Goal: Task Accomplishment & Management: Use online tool/utility

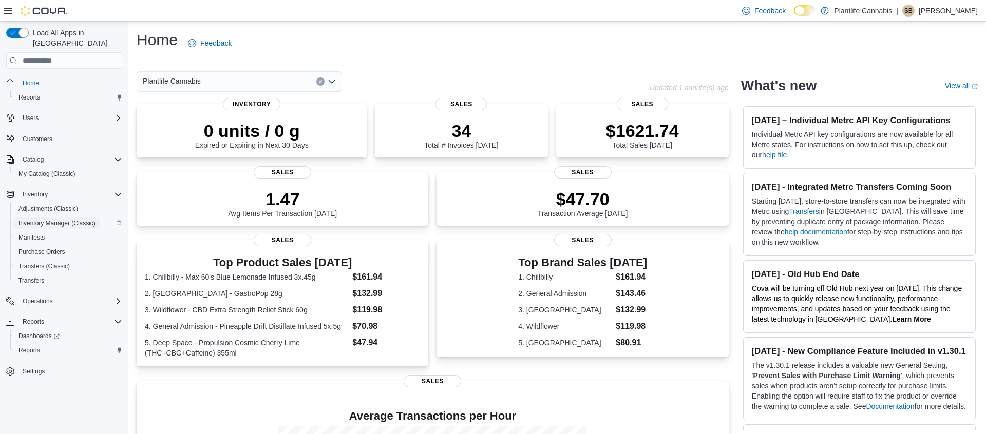
click at [73, 219] on span "Inventory Manager (Classic)" at bounding box center [56, 223] width 77 height 8
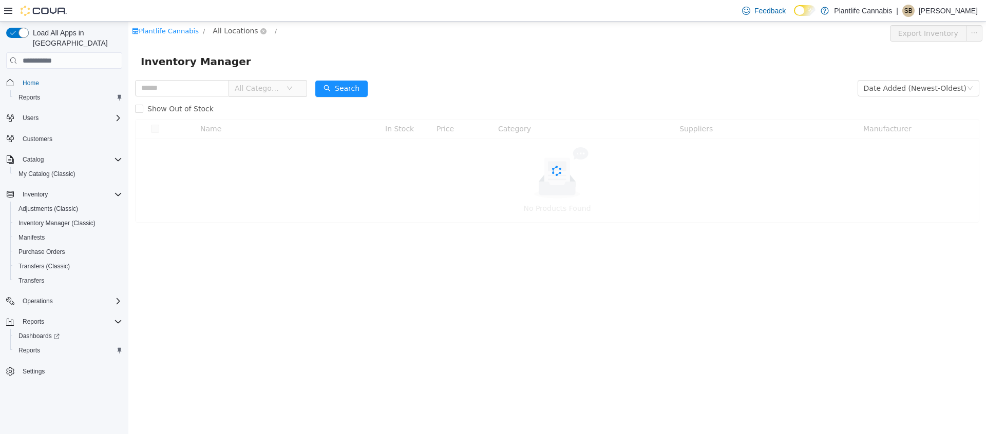
click at [228, 31] on span "All Locations" at bounding box center [235, 30] width 45 height 11
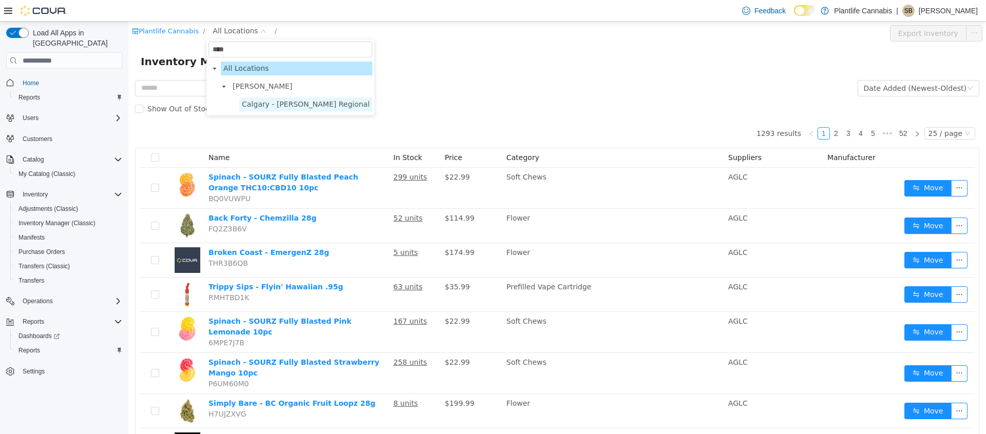
type input "****"
click at [278, 104] on span "Calgary - [PERSON_NAME] Regional" at bounding box center [306, 104] width 128 height 8
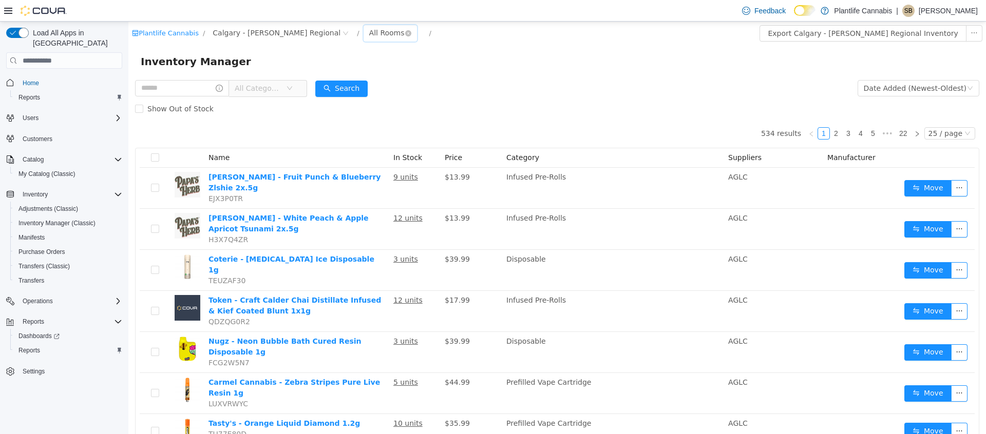
click at [369, 35] on div "All Rooms" at bounding box center [386, 32] width 35 height 15
click at [354, 71] on li "Sales Floor" at bounding box center [355, 70] width 62 height 16
click at [887, 31] on button "Export Sales Floor Inventory" at bounding box center [923, 33] width 118 height 16
click at [808, 9] on icon at bounding box center [811, 11] width 6 height 6
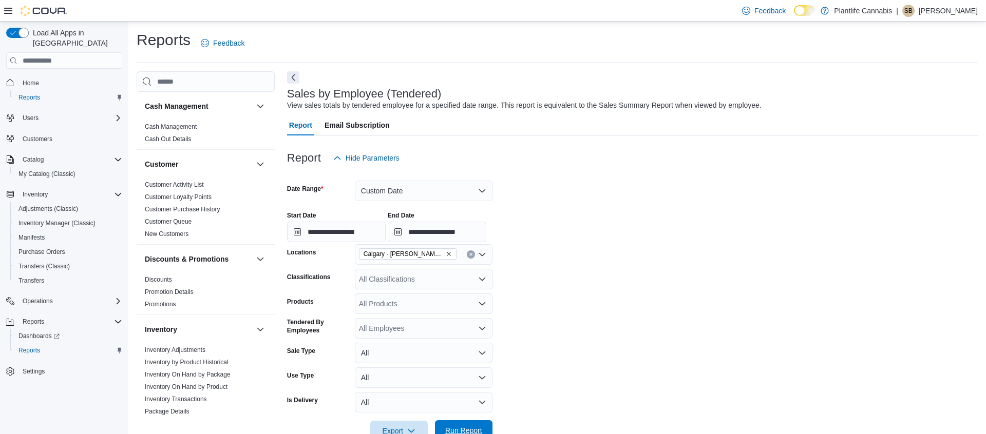
scroll to position [170, 0]
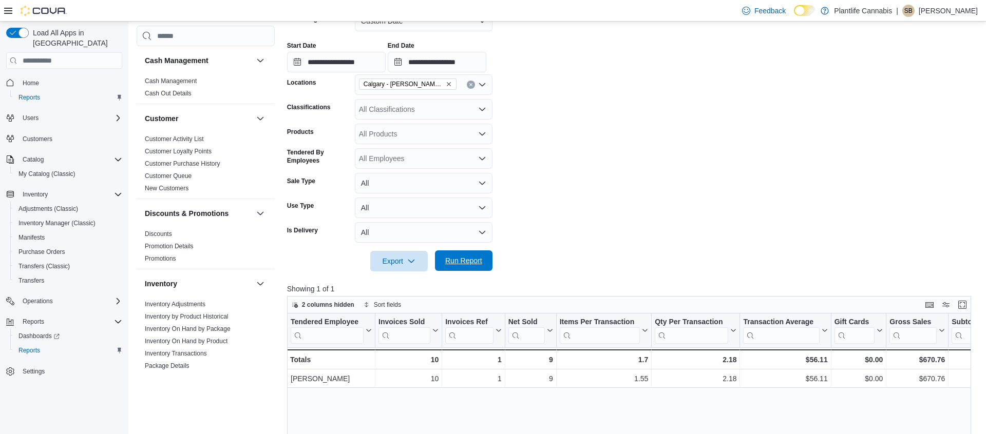
click at [462, 256] on span "Run Report" at bounding box center [463, 261] width 37 height 10
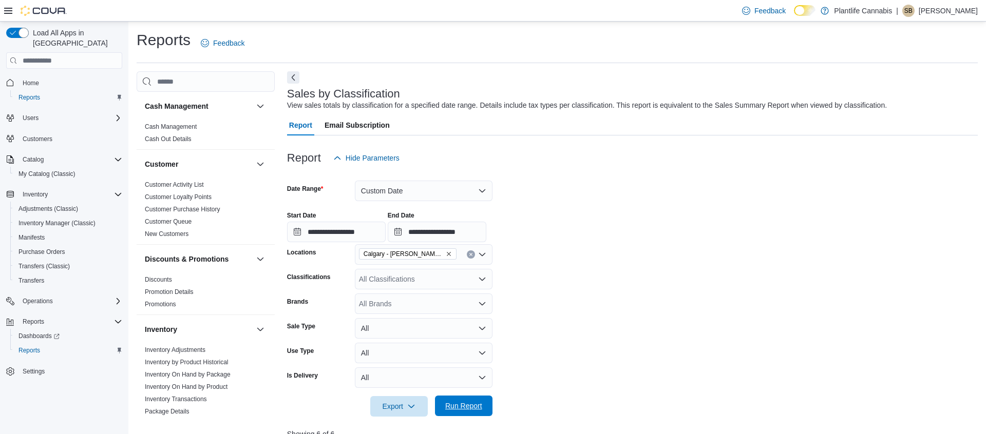
scroll to position [204, 0]
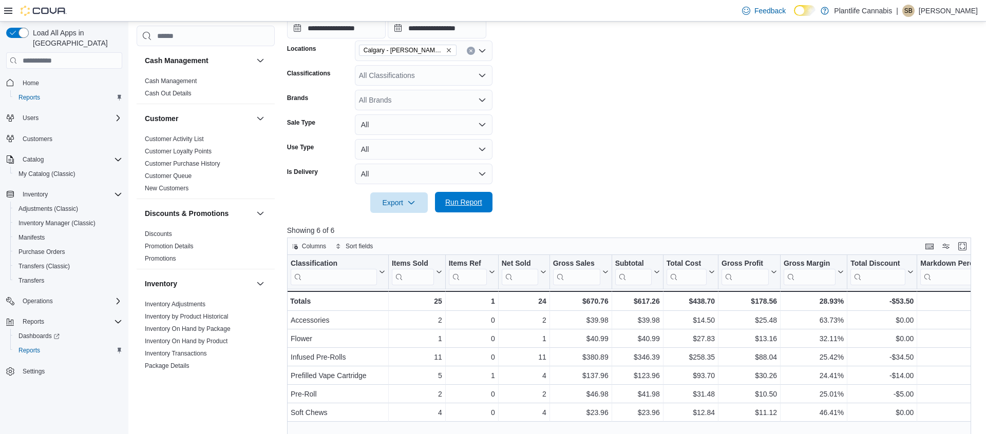
click at [464, 196] on span "Run Report" at bounding box center [463, 202] width 45 height 21
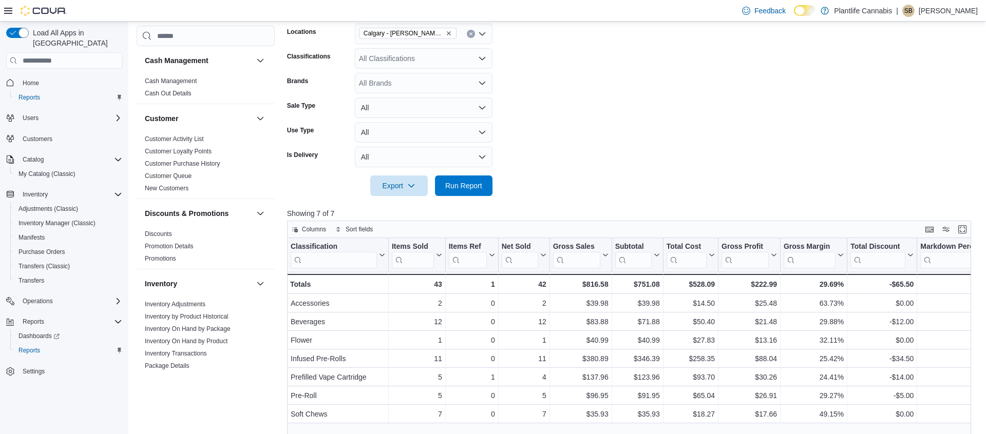
scroll to position [221, 0]
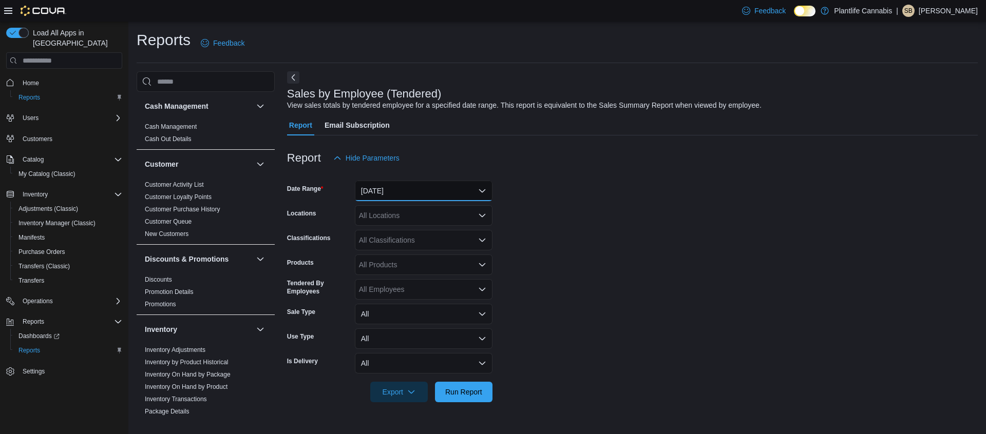
click at [435, 195] on button "[DATE]" at bounding box center [424, 191] width 138 height 21
click at [400, 248] on span "[DATE]" at bounding box center [429, 252] width 117 height 12
click at [405, 218] on div "All Locations" at bounding box center [424, 215] width 138 height 21
type input "***"
click at [420, 232] on span "Calgary - [PERSON_NAME] Regional" at bounding box center [442, 233] width 121 height 10
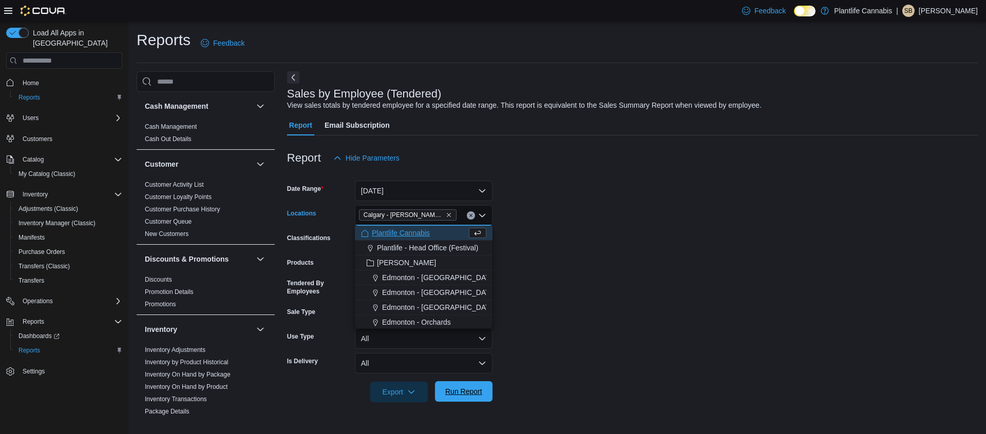
drag, startPoint x: 474, startPoint y: 389, endPoint x: 475, endPoint y: 396, distance: 7.7
click at [473, 391] on span "Run Report" at bounding box center [463, 392] width 37 height 10
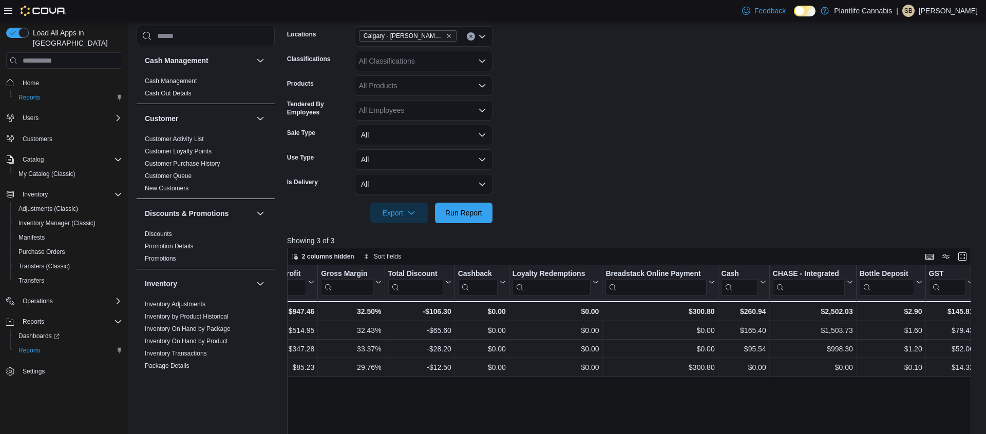
scroll to position [0, 1024]
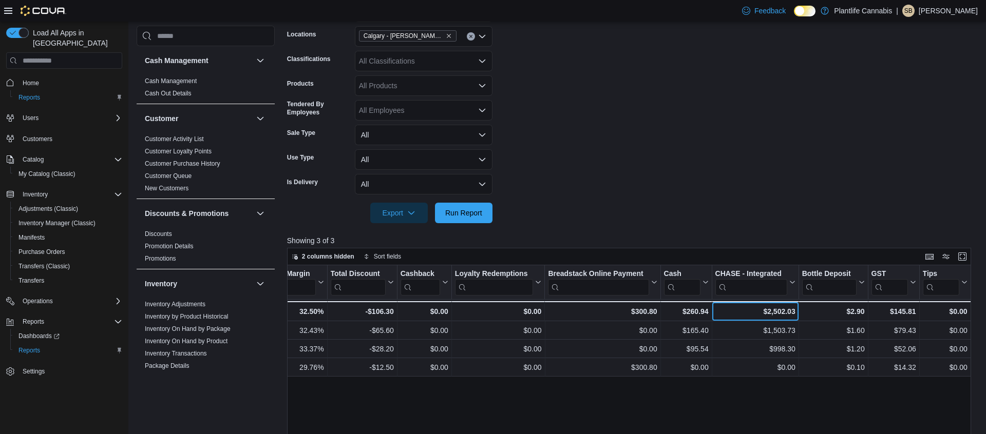
click at [774, 313] on div "$2,502.03" at bounding box center [755, 312] width 80 height 12
click at [699, 139] on form "Date Range Yesterday Locations Calgary - Shepard Regional Classifications All C…" at bounding box center [632, 106] width 691 height 234
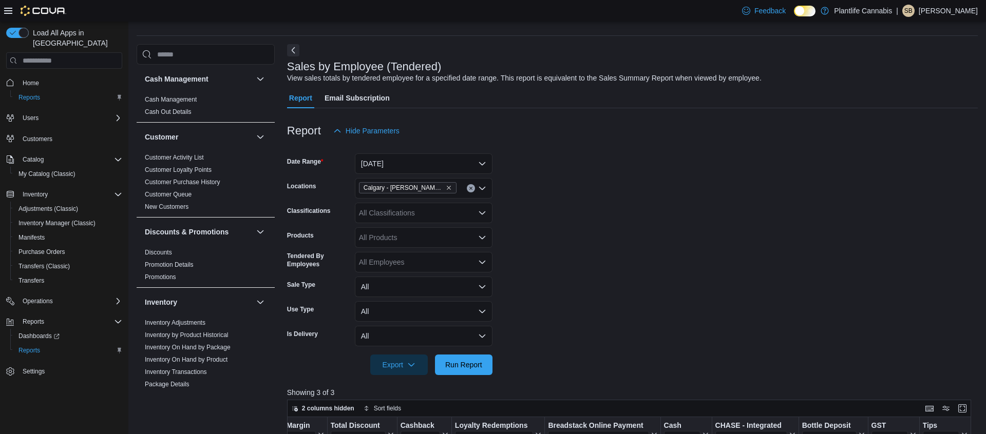
scroll to position [36, 0]
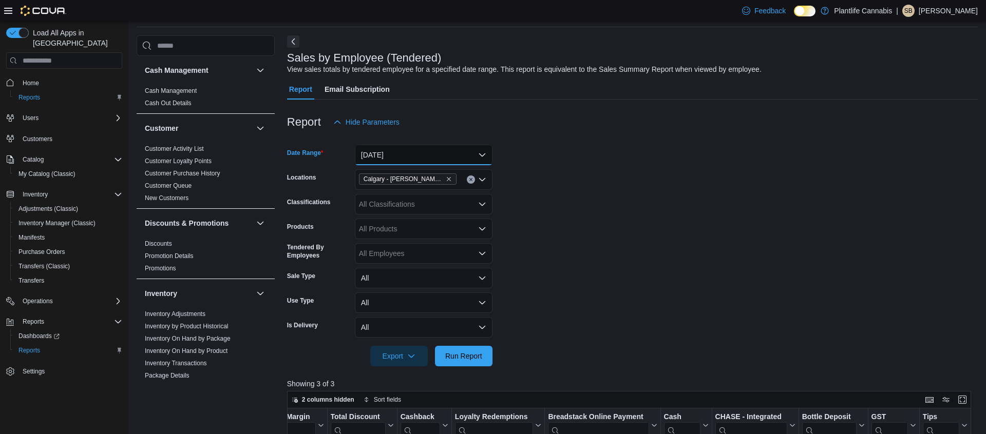
click at [450, 157] on button "Yesterday" at bounding box center [424, 155] width 138 height 21
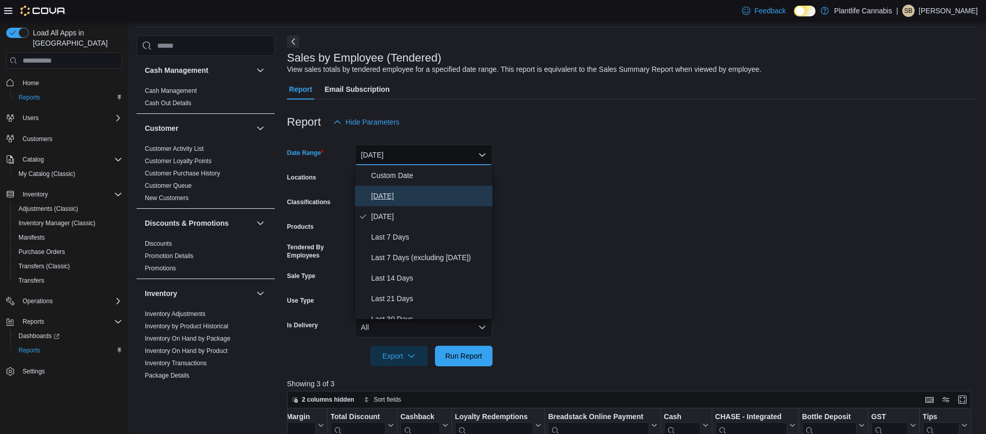
click at [433, 198] on span "Today" at bounding box center [429, 196] width 117 height 12
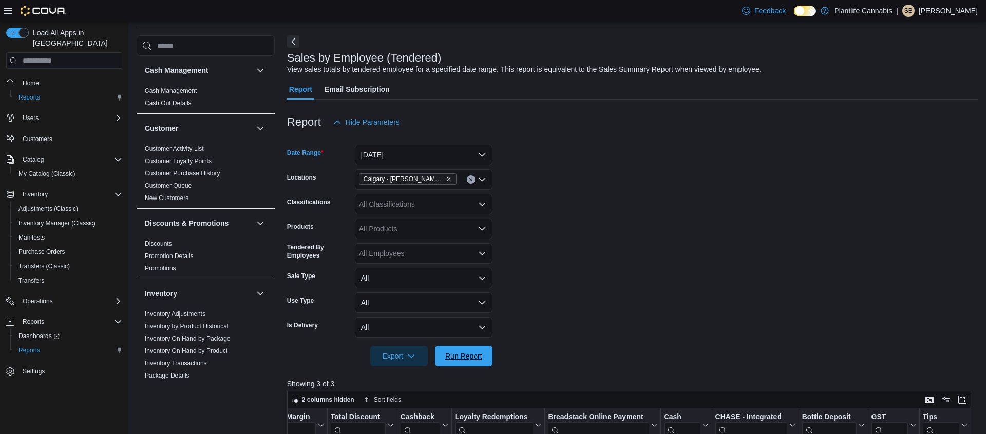
drag, startPoint x: 462, startPoint y: 349, endPoint x: 692, endPoint y: 252, distance: 250.2
click at [462, 349] on span "Run Report" at bounding box center [463, 356] width 45 height 21
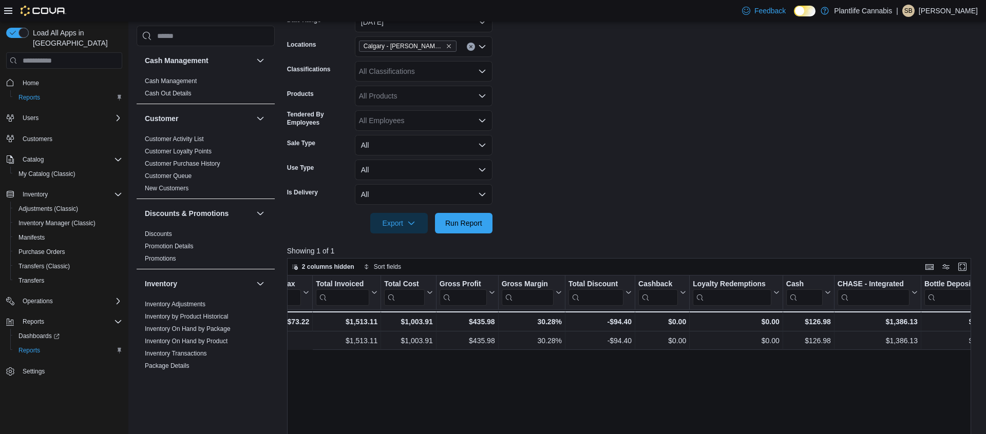
scroll to position [0, 861]
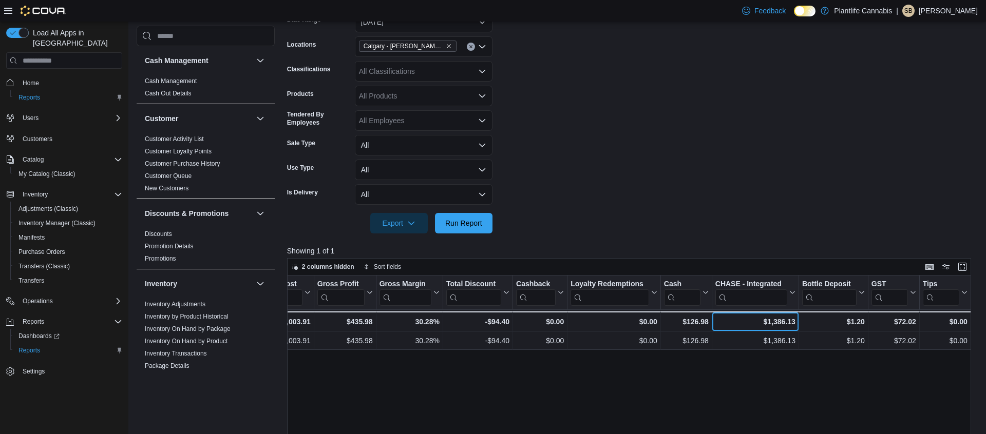
click at [778, 324] on div "$1,386.13" at bounding box center [755, 322] width 80 height 12
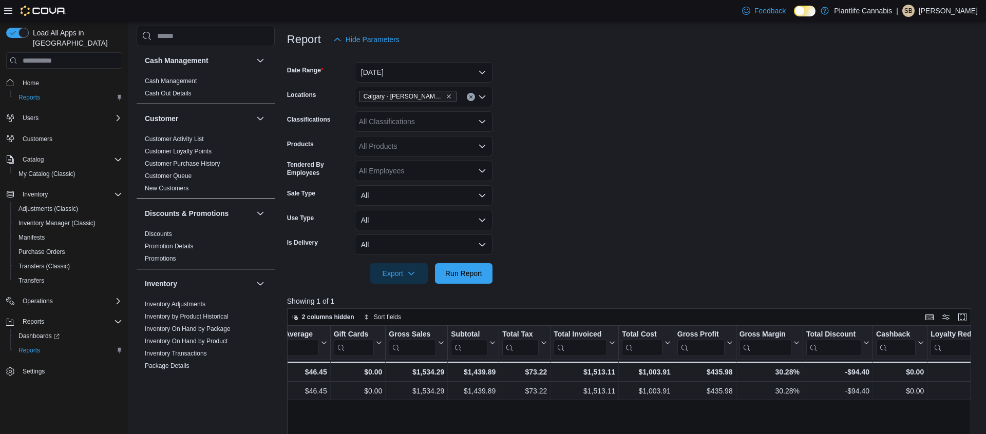
scroll to position [0, 491]
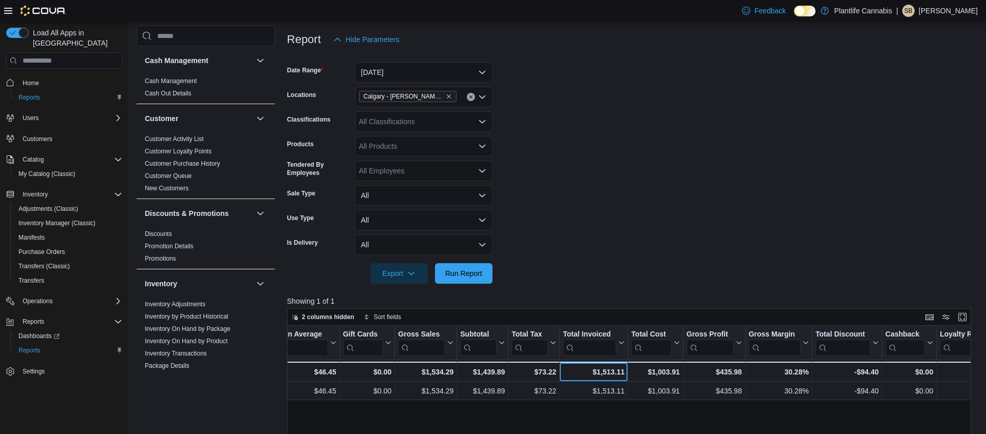
click at [604, 373] on div "$1,513.11" at bounding box center [594, 372] width 62 height 12
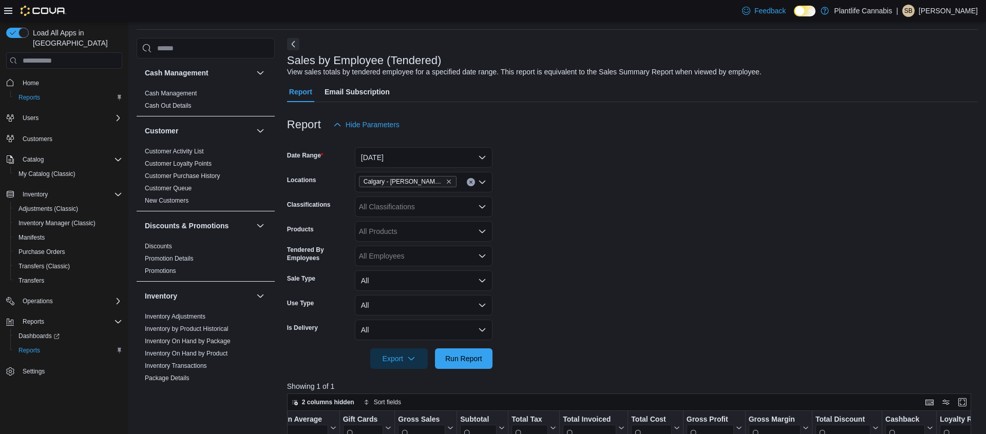
scroll to position [28, 0]
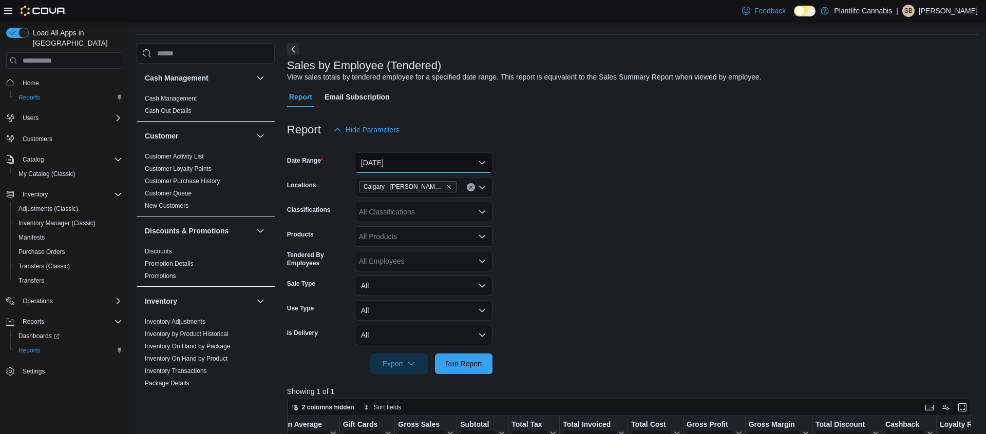
click at [428, 168] on button "Today" at bounding box center [424, 163] width 138 height 21
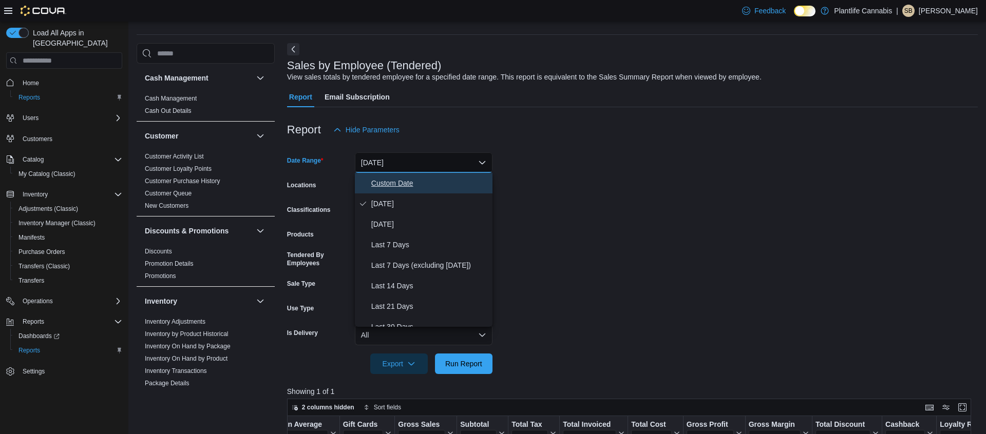
click at [382, 183] on span "Custom Date" at bounding box center [429, 183] width 117 height 12
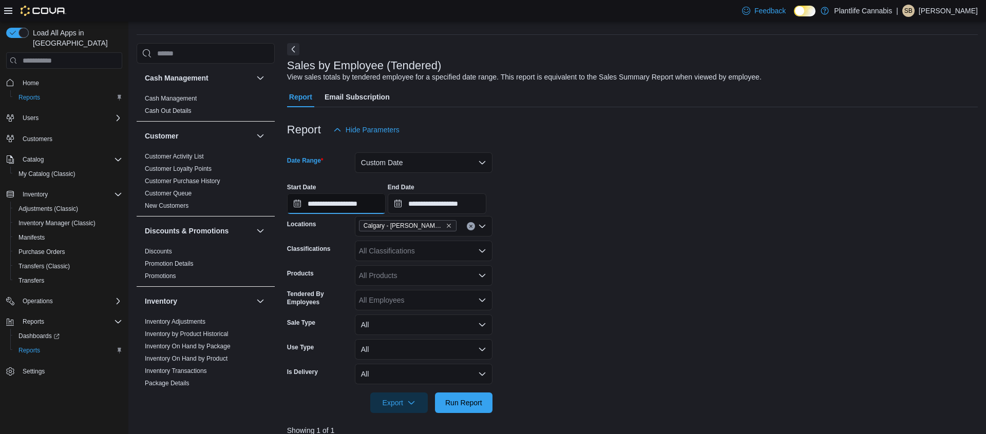
click at [350, 211] on input "**********" at bounding box center [336, 204] width 99 height 21
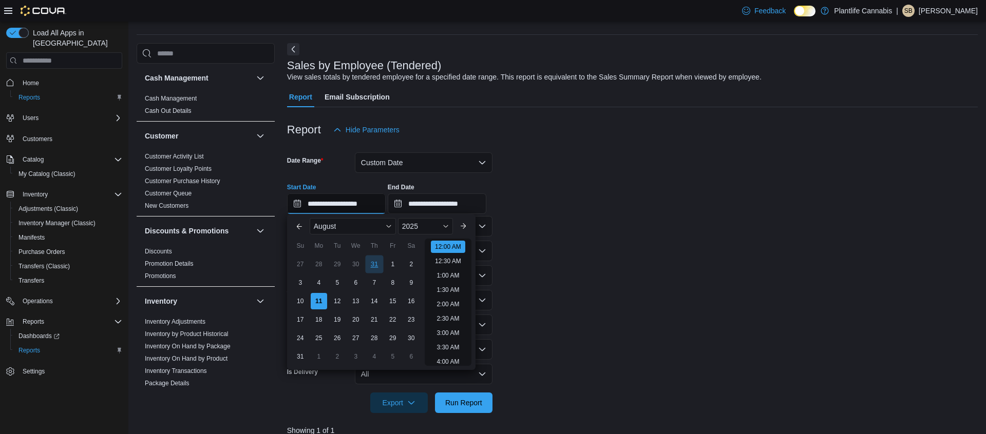
scroll to position [32, 0]
click at [411, 286] on div "9" at bounding box center [411, 283] width 18 height 18
type input "**********"
click at [431, 208] on input "**********" at bounding box center [437, 204] width 99 height 21
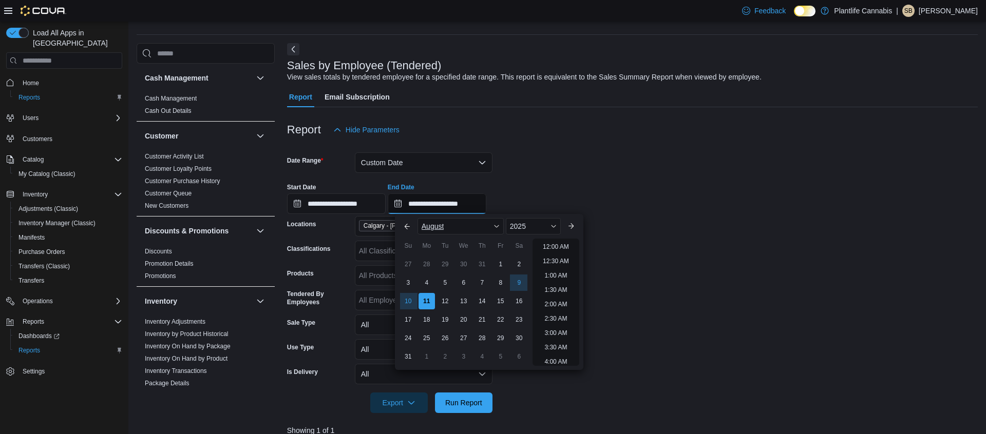
scroll to position [565, 0]
click at [522, 283] on div "9" at bounding box center [519, 283] width 18 height 18
type input "**********"
drag, startPoint x: 775, startPoint y: 281, endPoint x: 604, endPoint y: 332, distance: 178.4
click at [774, 281] on form "**********" at bounding box center [632, 276] width 691 height 273
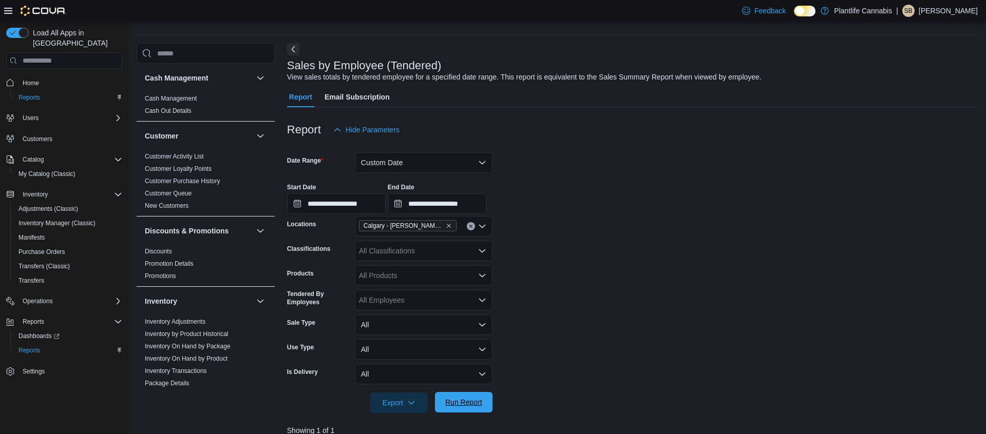
click at [480, 398] on span "Run Report" at bounding box center [463, 402] width 37 height 10
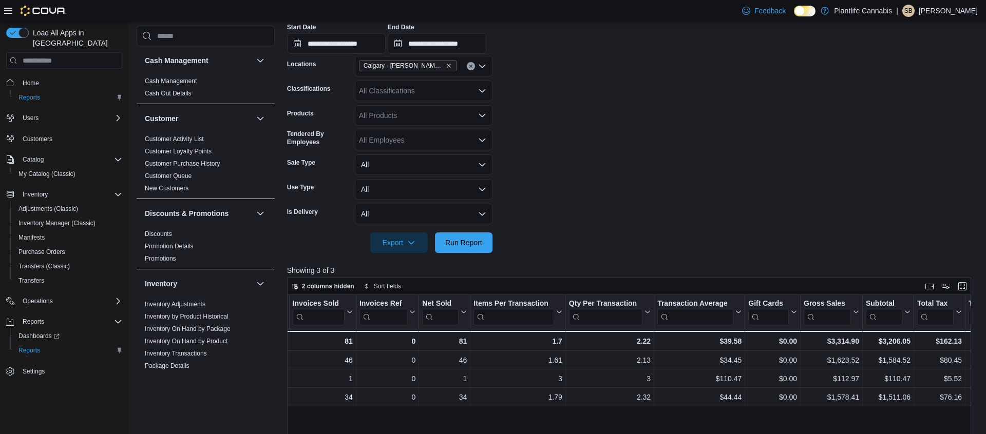
scroll to position [0, 145]
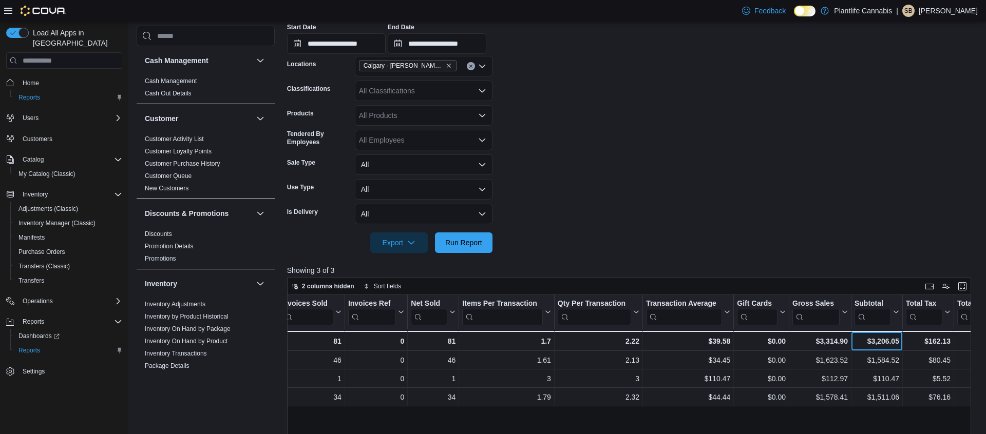
click at [871, 341] on div "$3,206.05" at bounding box center [876, 341] width 45 height 12
click at [870, 341] on div "$3,206.05" at bounding box center [876, 341] width 45 height 12
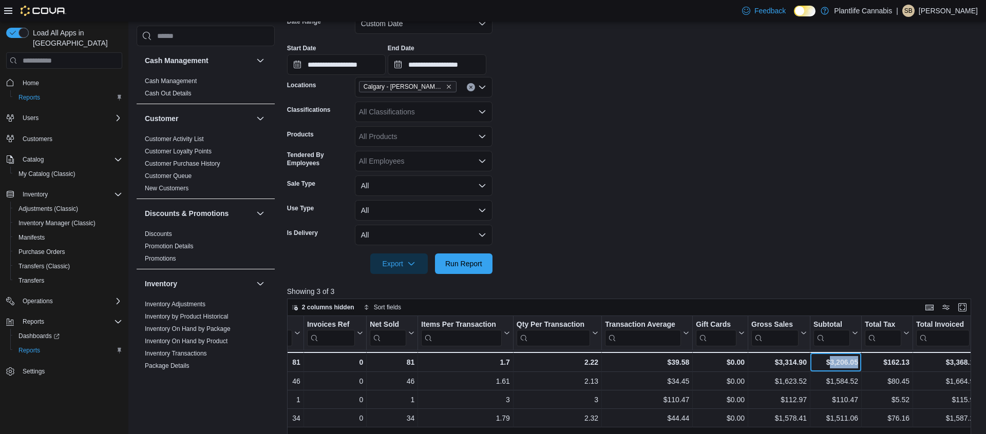
scroll to position [162, 0]
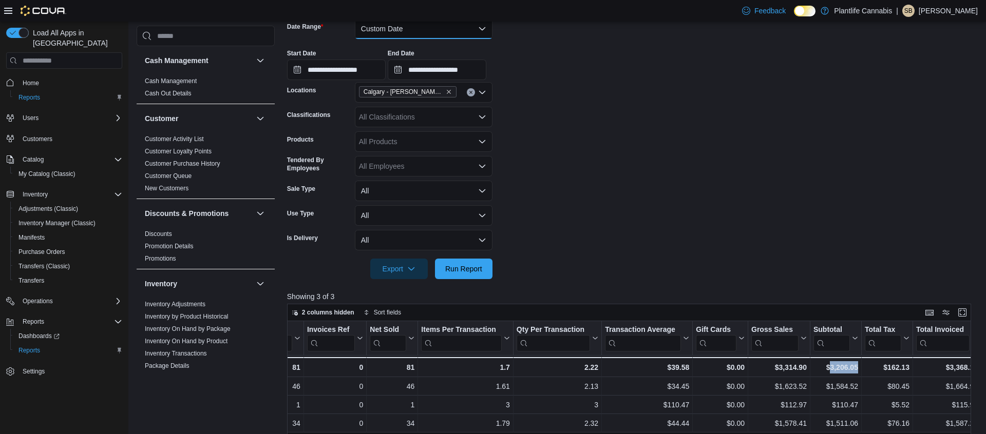
drag, startPoint x: 408, startPoint y: 31, endPoint x: 411, endPoint y: 35, distance: 5.3
click at [408, 31] on button "Custom Date" at bounding box center [424, 28] width 138 height 21
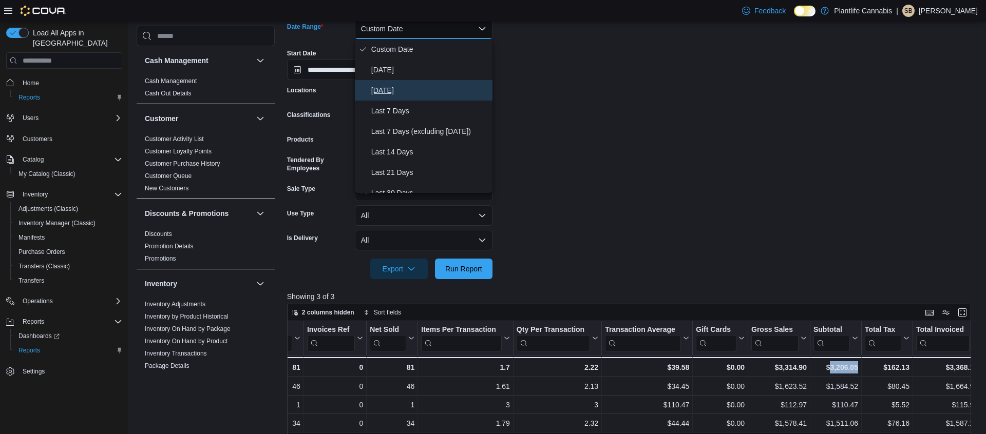
drag, startPoint x: 403, startPoint y: 90, endPoint x: 408, endPoint y: 103, distance: 14.0
click at [403, 90] on span "Yesterday" at bounding box center [429, 90] width 117 height 12
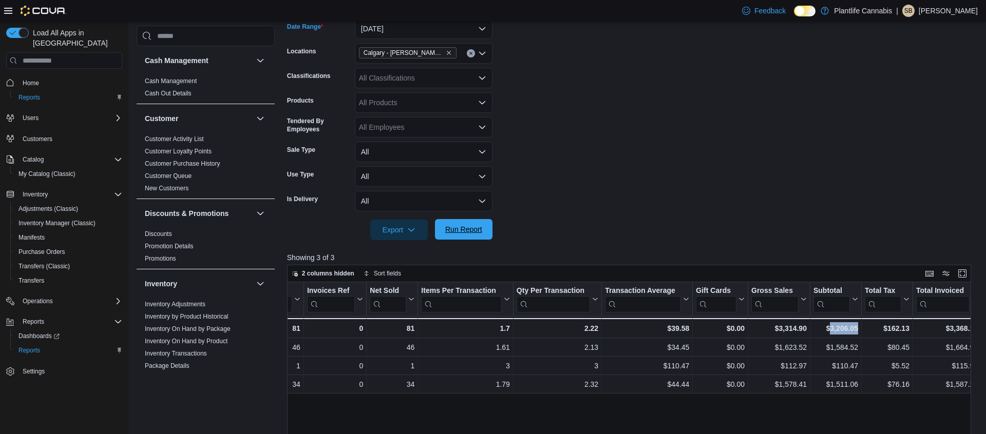
click at [455, 227] on span "Run Report" at bounding box center [463, 229] width 37 height 10
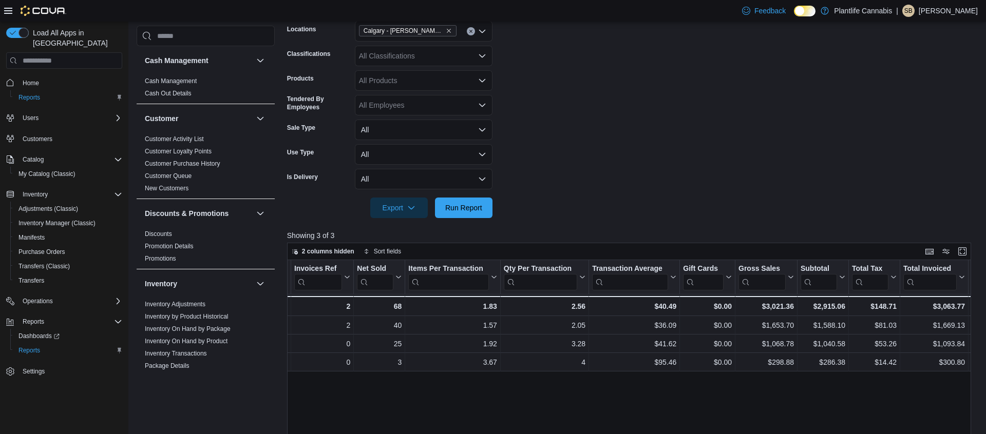
scroll to position [0, 199]
click at [829, 309] on div "$2,915.06" at bounding box center [823, 306] width 45 height 12
click at [829, 308] on div "$2,915.06" at bounding box center [823, 306] width 45 height 12
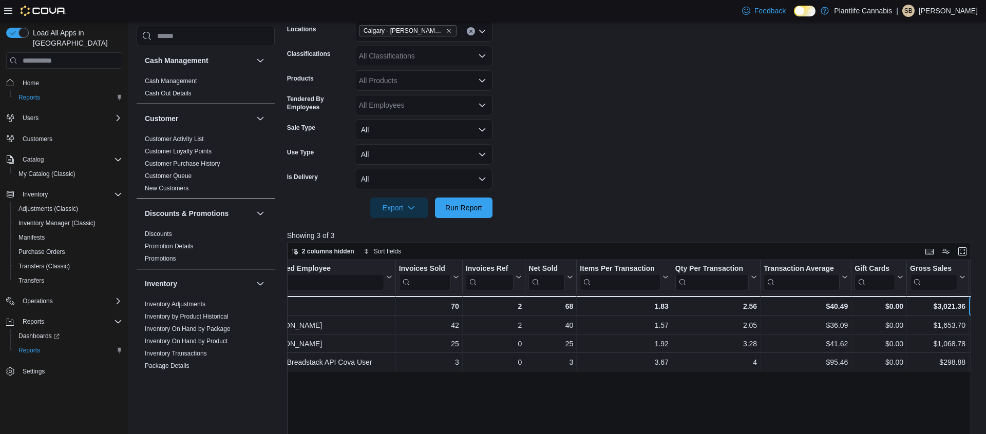
scroll to position [0, 0]
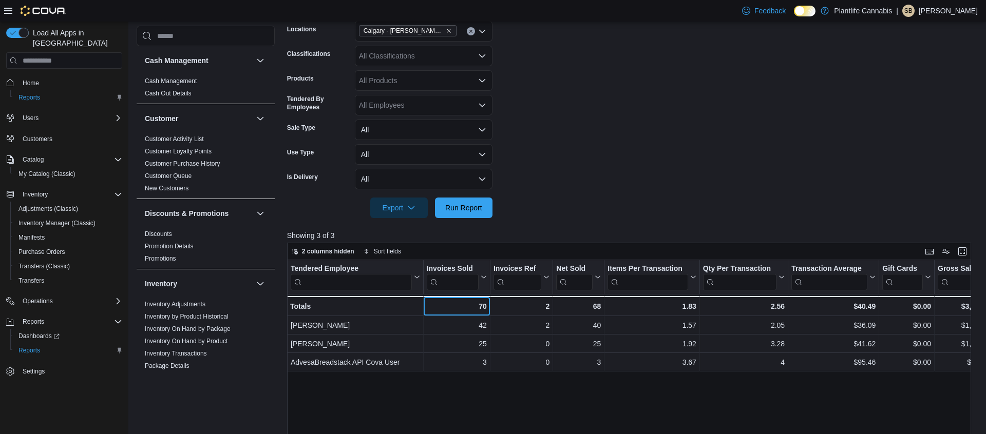
click at [480, 307] on div "70" at bounding box center [456, 306] width 60 height 12
click at [598, 307] on div "68" at bounding box center [578, 306] width 45 height 12
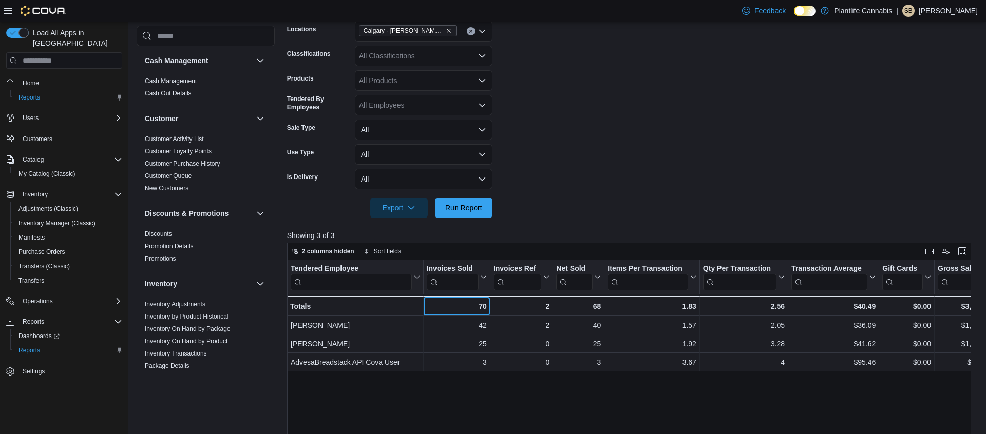
click at [484, 308] on div "70" at bounding box center [456, 306] width 60 height 12
click at [596, 308] on div "68" at bounding box center [578, 306] width 45 height 12
click at [728, 140] on form "Date Range Yesterday Locations Calgary - Shepard Regional Classifications All C…" at bounding box center [632, 101] width 691 height 234
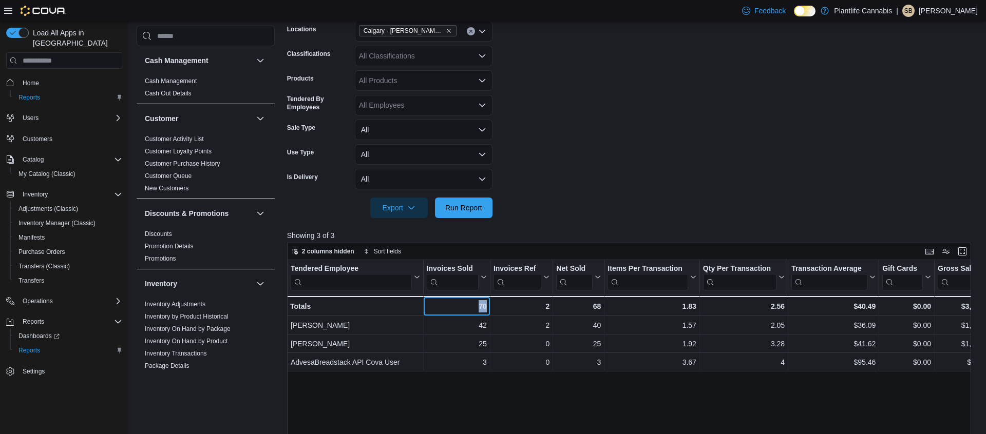
drag, startPoint x: 478, startPoint y: 308, endPoint x: 505, endPoint y: 308, distance: 27.2
drag, startPoint x: 545, startPoint y: 311, endPoint x: 575, endPoint y: 311, distance: 29.8
drag, startPoint x: 593, startPoint y: 310, endPoint x: 615, endPoint y: 312, distance: 22.7
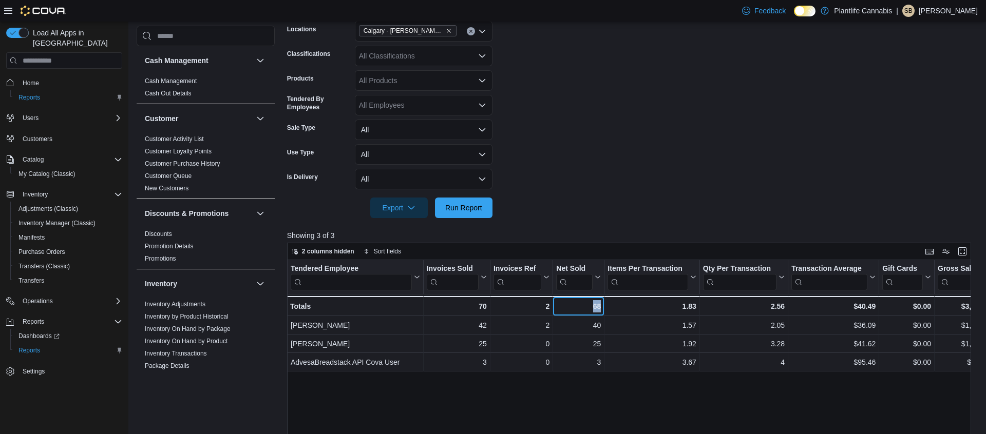
click at [648, 167] on form "Date Range Yesterday Locations Calgary - Shepard Regional Classifications All C…" at bounding box center [632, 101] width 691 height 234
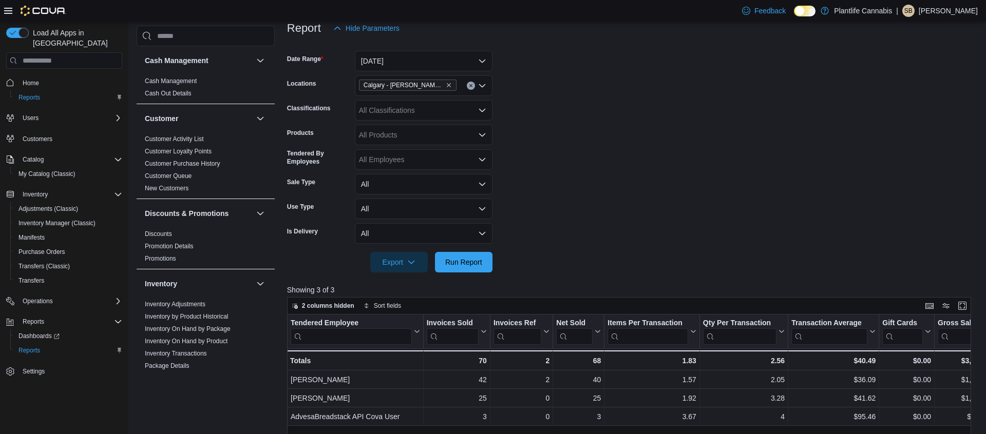
scroll to position [128, 0]
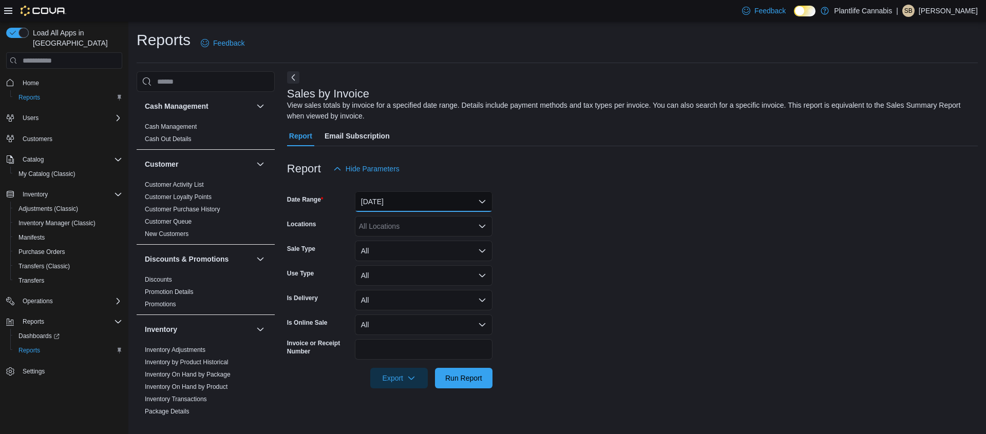
click at [458, 204] on button "[DATE]" at bounding box center [424, 202] width 138 height 21
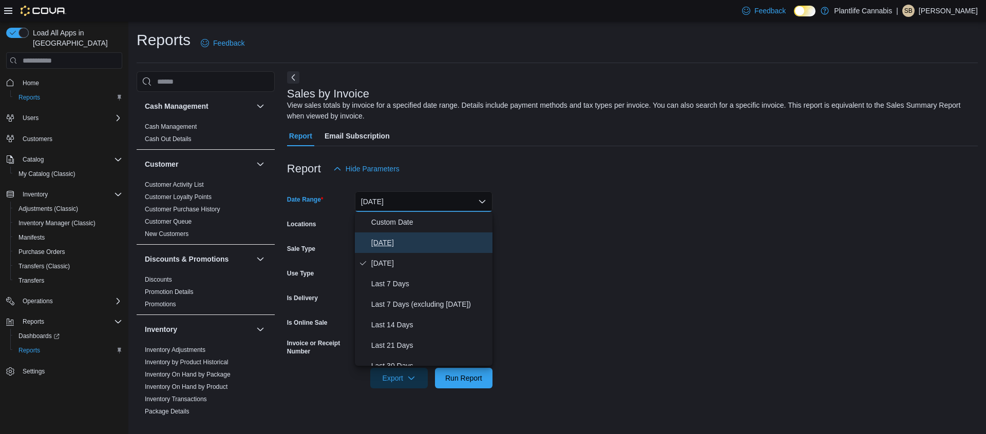
click at [399, 239] on span "[DATE]" at bounding box center [429, 243] width 117 height 12
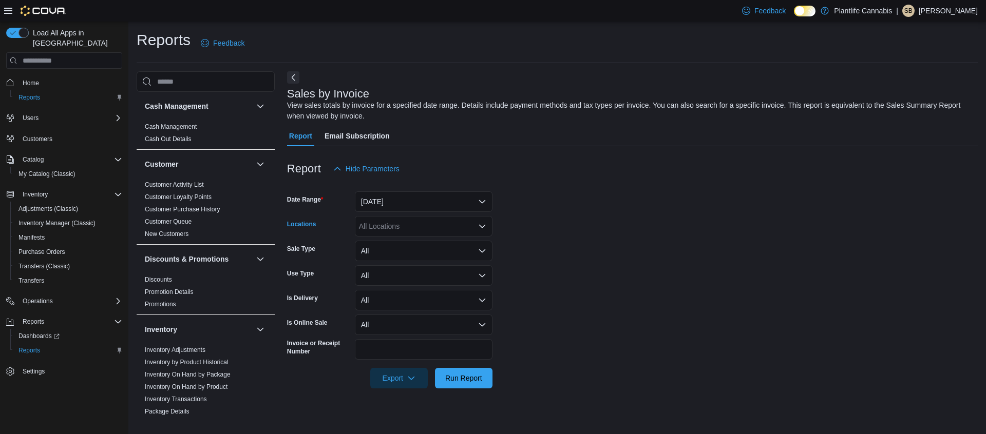
click at [440, 224] on div "All Locations" at bounding box center [424, 226] width 138 height 21
type input "****"
click at [432, 246] on span "Calgary - [PERSON_NAME] Regional" at bounding box center [442, 244] width 121 height 10
drag, startPoint x: 557, startPoint y: 249, endPoint x: 509, endPoint y: 223, distance: 54.5
click at [555, 249] on form "Date Range Today Locations Calgary - Shepard Regional Sale Type All Use Type Al…" at bounding box center [632, 284] width 691 height 210
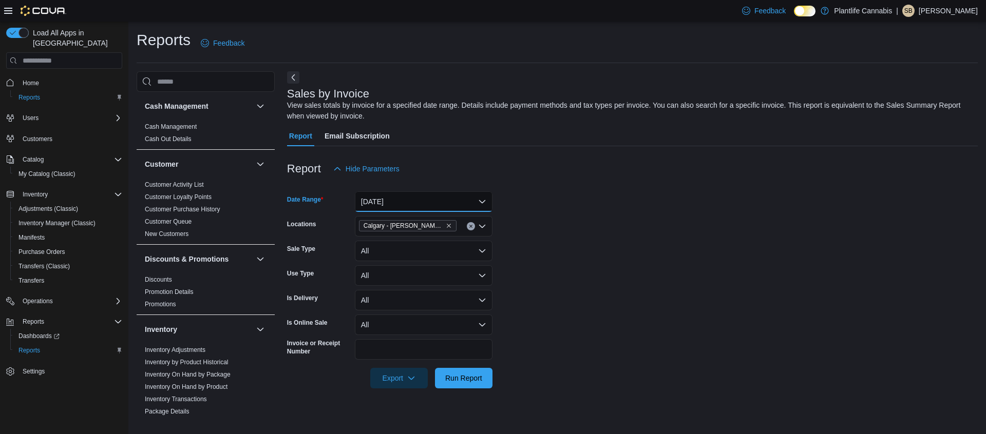
drag, startPoint x: 480, startPoint y: 204, endPoint x: 479, endPoint y: 212, distance: 7.8
click at [480, 203] on button "[DATE]" at bounding box center [424, 202] width 138 height 21
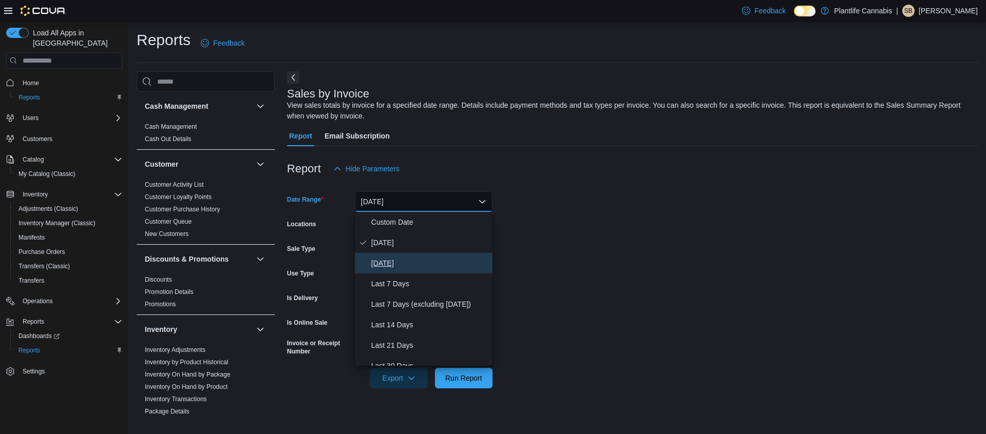
click at [409, 260] on span "[DATE]" at bounding box center [429, 263] width 117 height 12
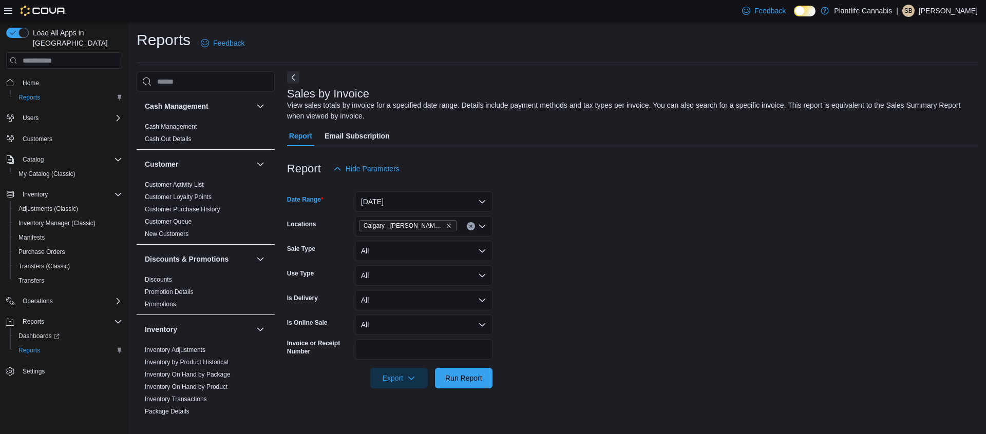
drag, startPoint x: 574, startPoint y: 240, endPoint x: 561, endPoint y: 269, distance: 31.5
click at [573, 241] on form "Date Range Yesterday Locations Calgary - Shepard Regional Sale Type All Use Typ…" at bounding box center [632, 284] width 691 height 210
click at [439, 334] on button "All" at bounding box center [424, 325] width 138 height 21
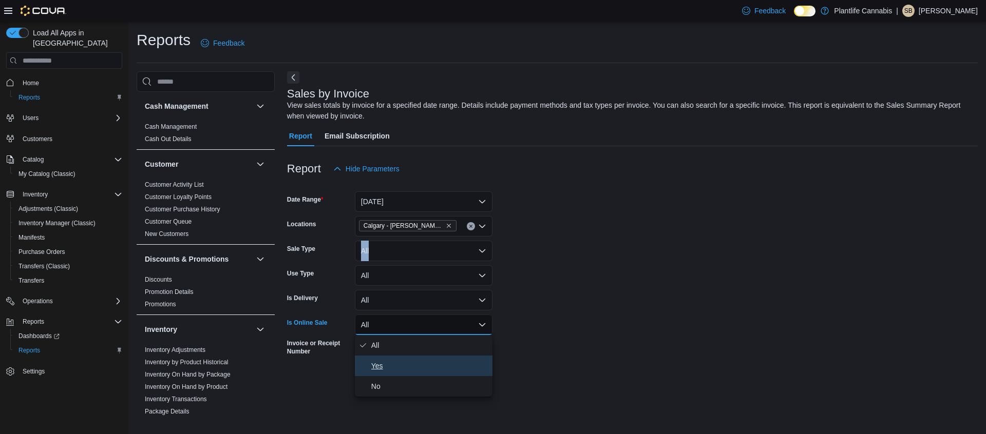
click at [421, 365] on span "Yes" at bounding box center [429, 366] width 117 height 12
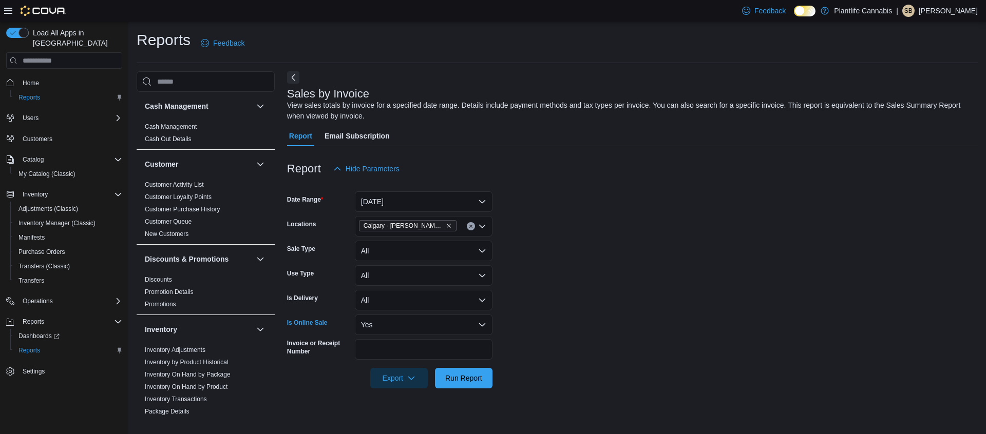
click at [544, 358] on form "Date Range Yesterday Locations Calgary - Shepard Regional Sale Type All Use Typ…" at bounding box center [632, 284] width 691 height 210
click at [479, 372] on span "Run Report" at bounding box center [463, 378] width 45 height 21
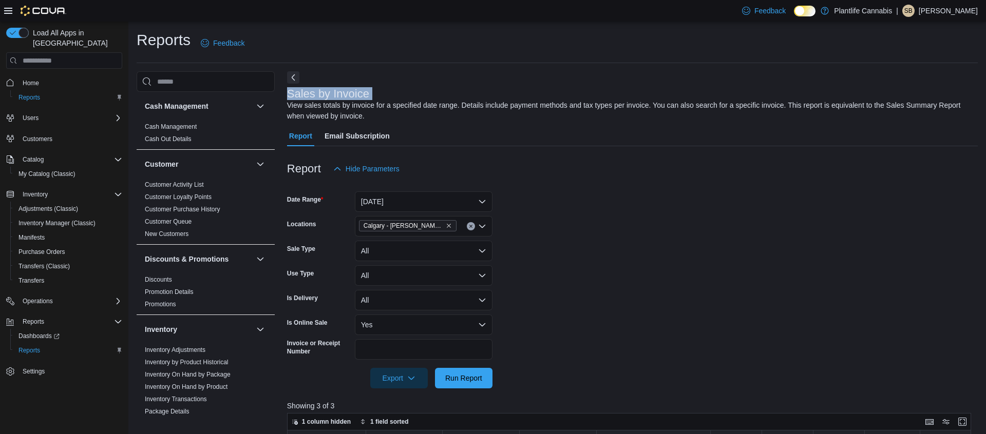
drag, startPoint x: 288, startPoint y: 95, endPoint x: 418, endPoint y: 98, distance: 130.5
click at [418, 98] on div "Cash Management Cash Management Cash Out Details Customer Customer Activity Lis…" at bounding box center [557, 416] width 841 height 690
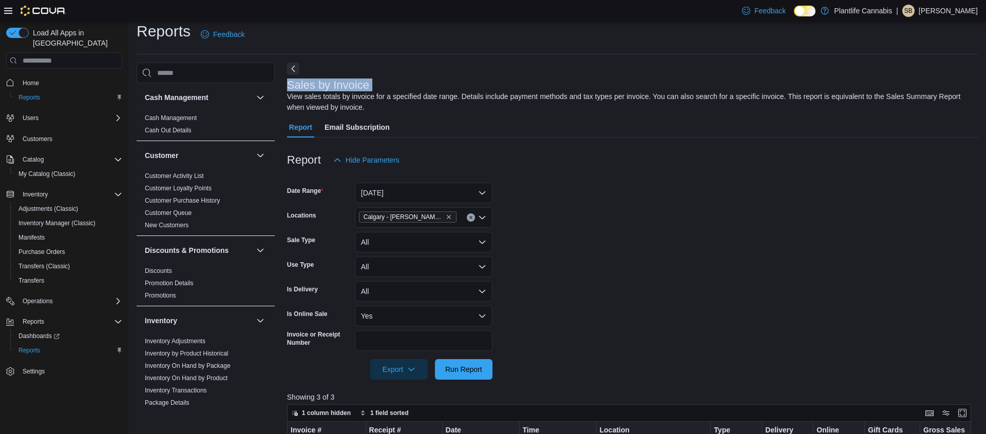
scroll to position [11, 0]
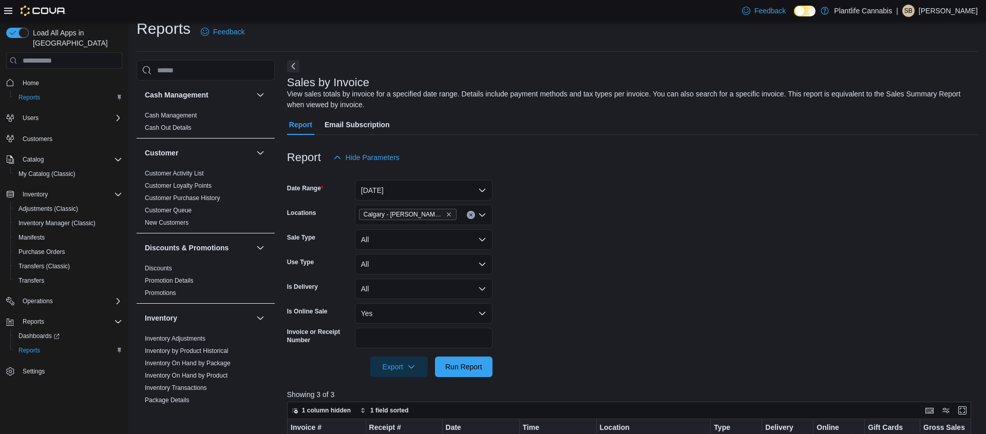
click at [560, 282] on form "Date Range Yesterday Locations Calgary - Shepard Regional Sale Type All Use Typ…" at bounding box center [632, 273] width 691 height 210
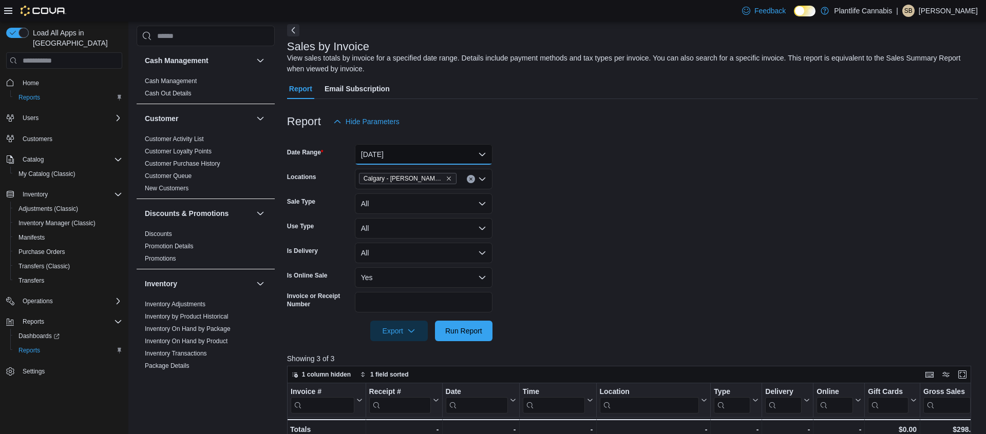
click at [461, 159] on button "Yesterday" at bounding box center [424, 154] width 138 height 21
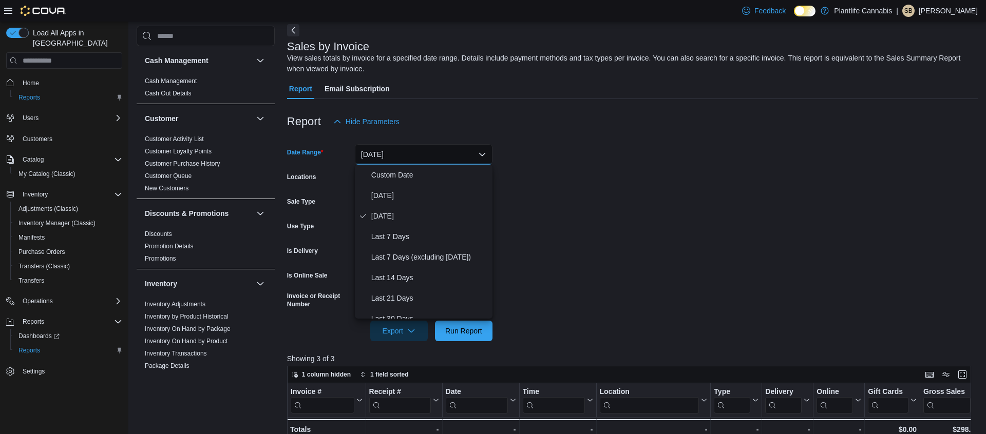
scroll to position [49, 0]
drag, startPoint x: 595, startPoint y: 184, endPoint x: 482, endPoint y: 199, distance: 114.5
click at [595, 184] on form "Date Range Yesterday Locations Calgary - Shepard Regional Sale Type All Use Typ…" at bounding box center [632, 235] width 691 height 210
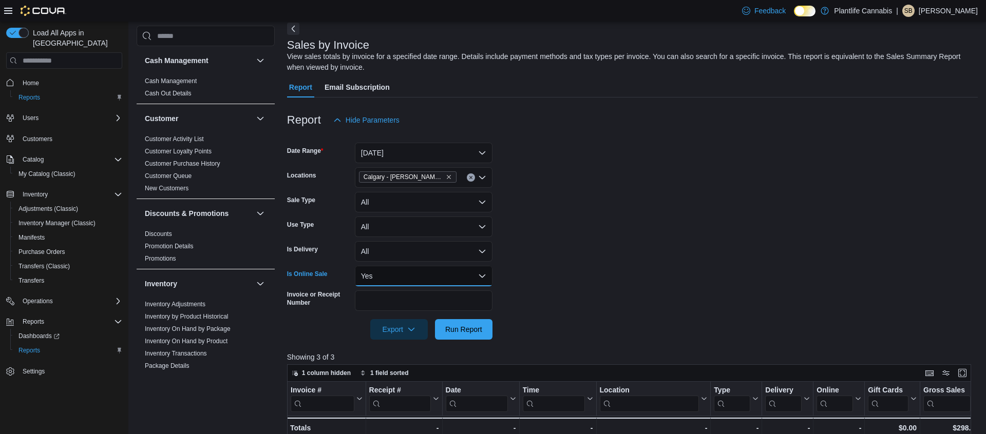
click at [392, 282] on button "Yes" at bounding box center [424, 276] width 138 height 21
click at [670, 267] on form "Date Range Yesterday Locations Calgary - Shepard Regional Sale Type All Use Typ…" at bounding box center [632, 235] width 691 height 210
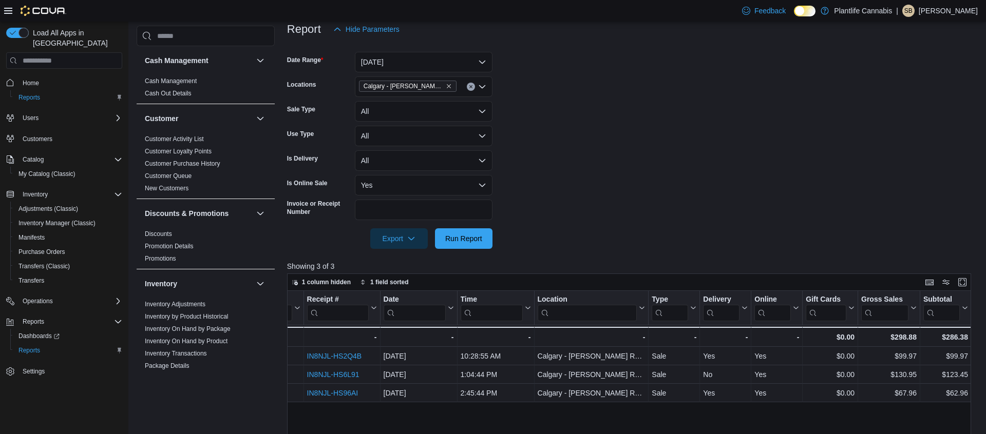
scroll to position [0, 59]
click at [951, 337] on div "$286.38" at bounding box center [948, 337] width 45 height 12
click at [951, 337] on div "$286.38" at bounding box center [945, 337] width 45 height 12
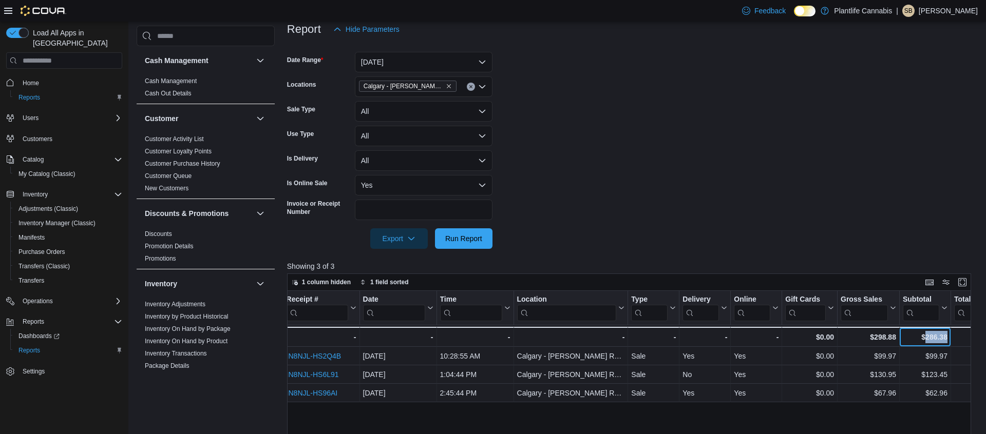
scroll to position [0, 85]
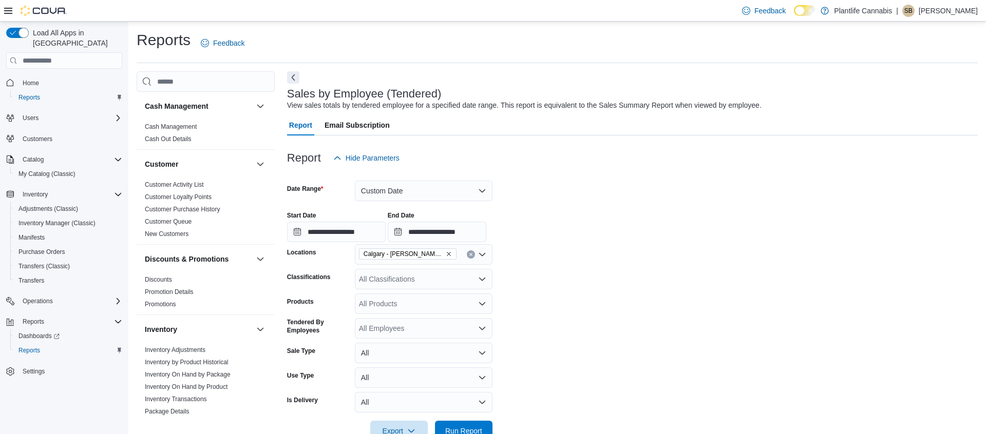
scroll to position [170, 0]
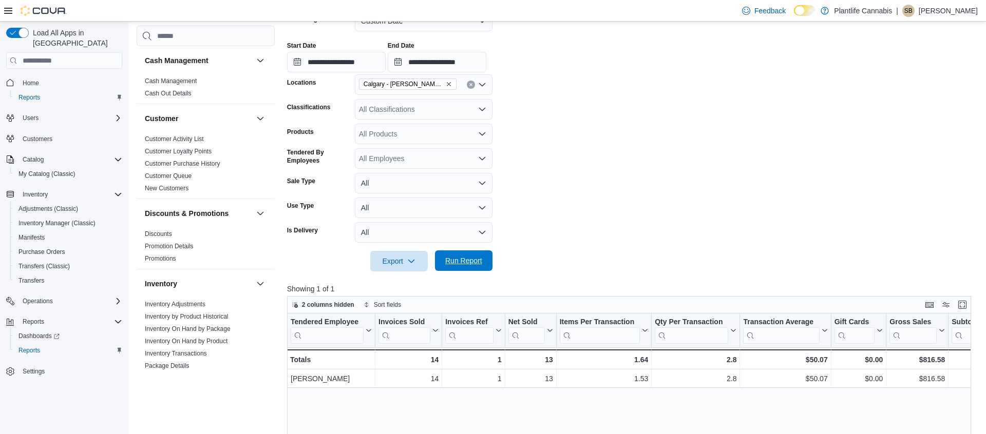
click at [464, 262] on span "Run Report" at bounding box center [463, 261] width 37 height 10
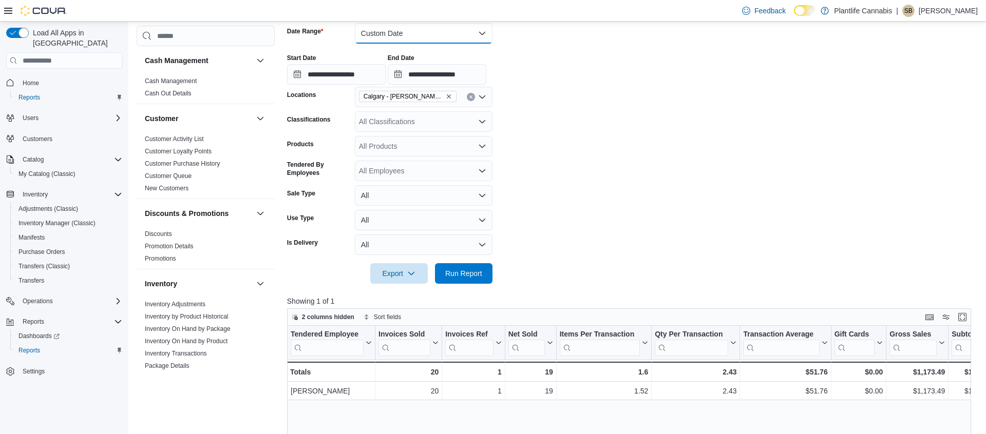
click at [382, 30] on button "Custom Date" at bounding box center [424, 33] width 138 height 21
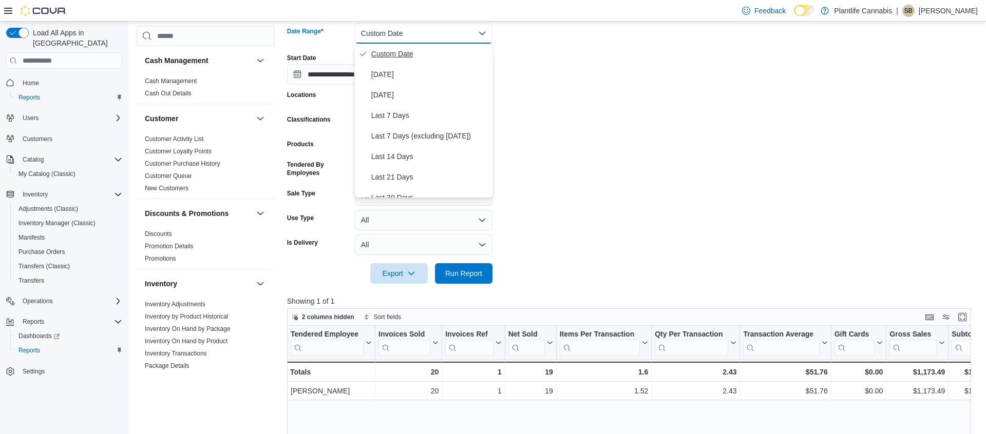
click at [413, 63] on button "Custom Date" at bounding box center [424, 54] width 138 height 21
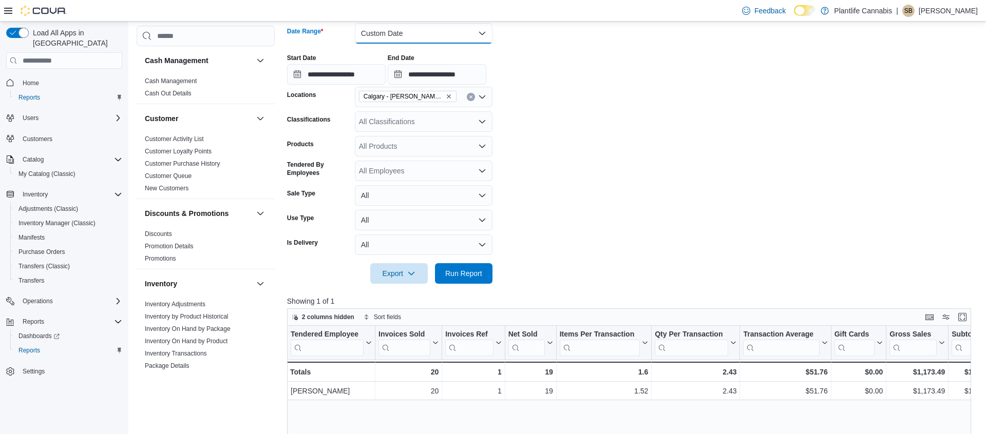
click at [378, 34] on button "Custom Date" at bounding box center [424, 33] width 138 height 21
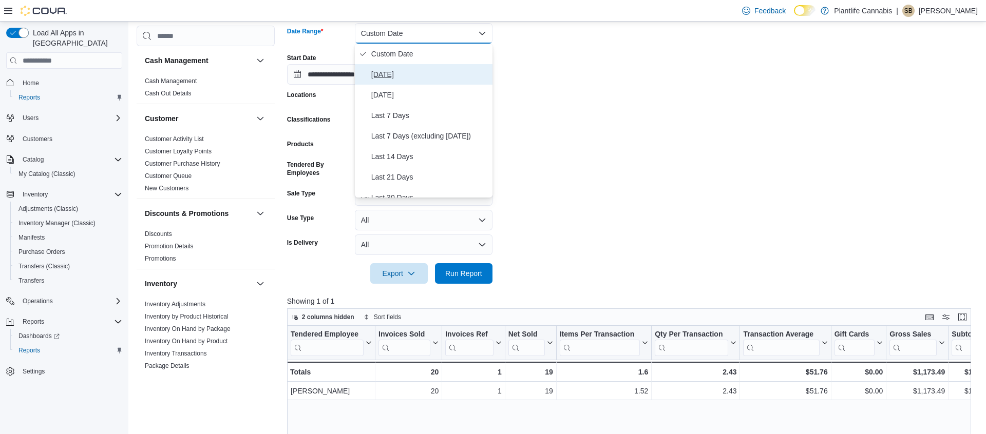
drag, startPoint x: 399, startPoint y: 69, endPoint x: 450, endPoint y: 150, distance: 95.3
click at [398, 69] on span "Today" at bounding box center [429, 74] width 117 height 12
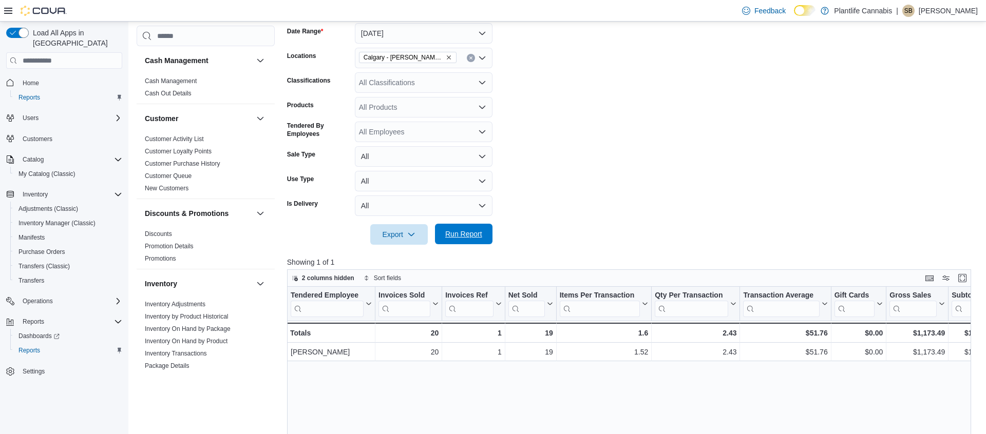
click at [461, 233] on span "Run Report" at bounding box center [463, 234] width 37 height 10
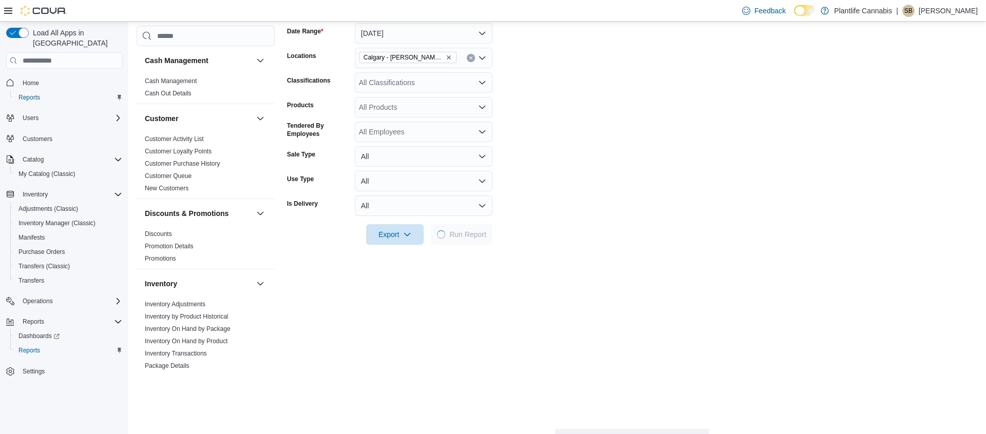
click at [392, 80] on div "All Classifications" at bounding box center [424, 82] width 138 height 21
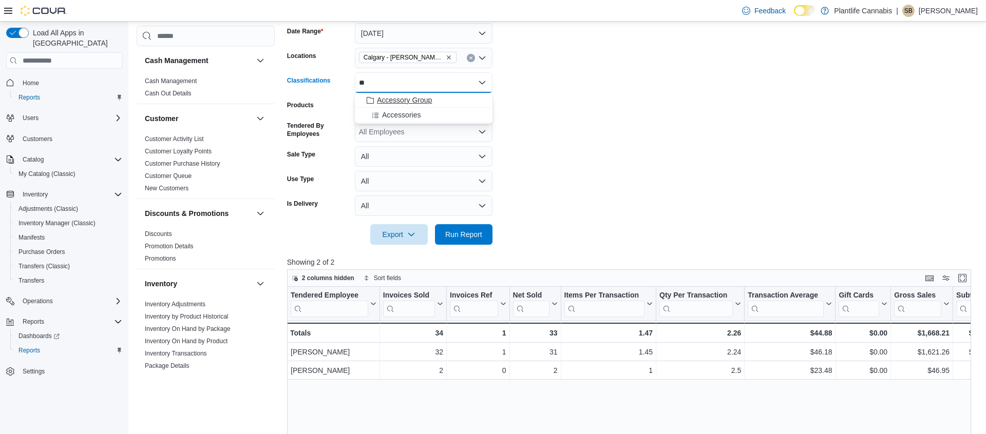
type input "**"
click at [406, 100] on span "Accessory Group" at bounding box center [404, 100] width 55 height 10
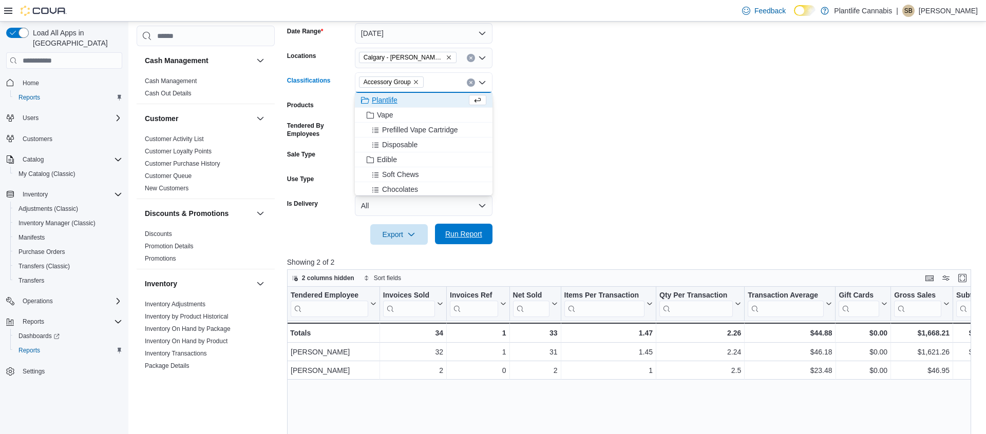
drag, startPoint x: 471, startPoint y: 224, endPoint x: 471, endPoint y: 230, distance: 5.6
click at [471, 224] on div "Export Run Report" at bounding box center [389, 234] width 205 height 21
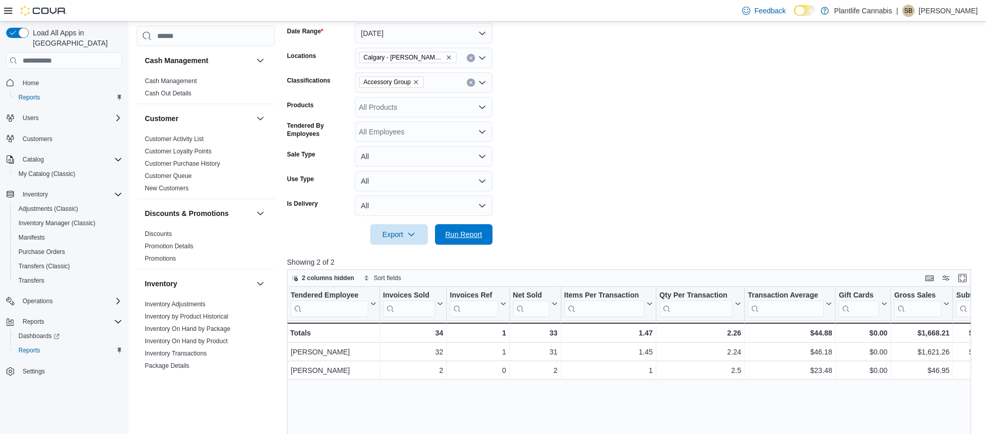
click at [467, 237] on span "Run Report" at bounding box center [463, 235] width 37 height 10
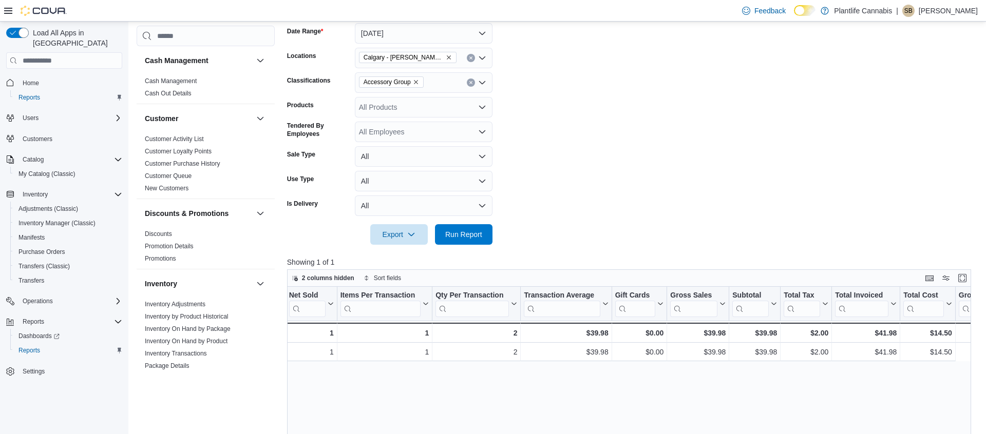
scroll to position [0, 273]
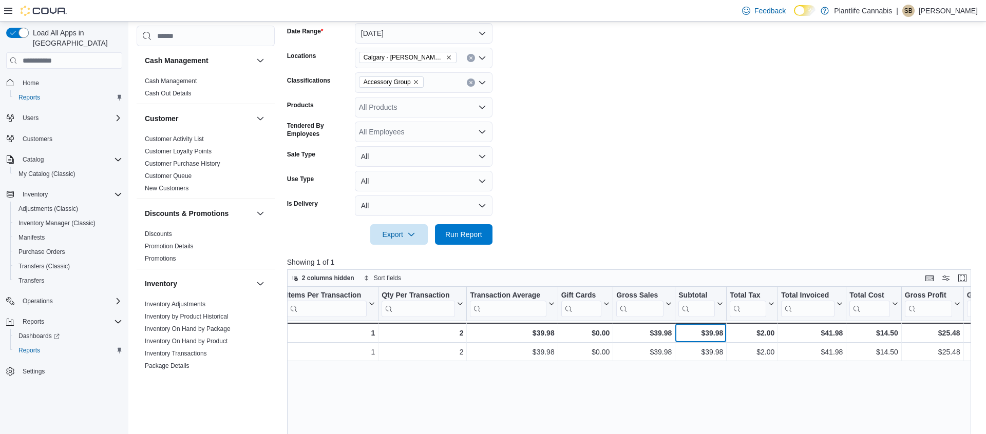
click at [709, 336] on div "$39.98" at bounding box center [700, 333] width 45 height 12
copy div "39.98"
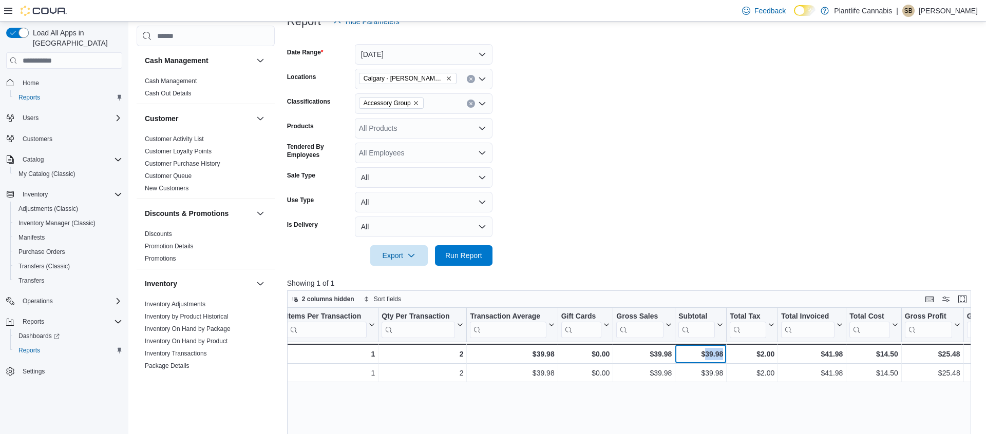
scroll to position [136, 0]
click at [472, 102] on icon "Clear input" at bounding box center [471, 104] width 4 height 4
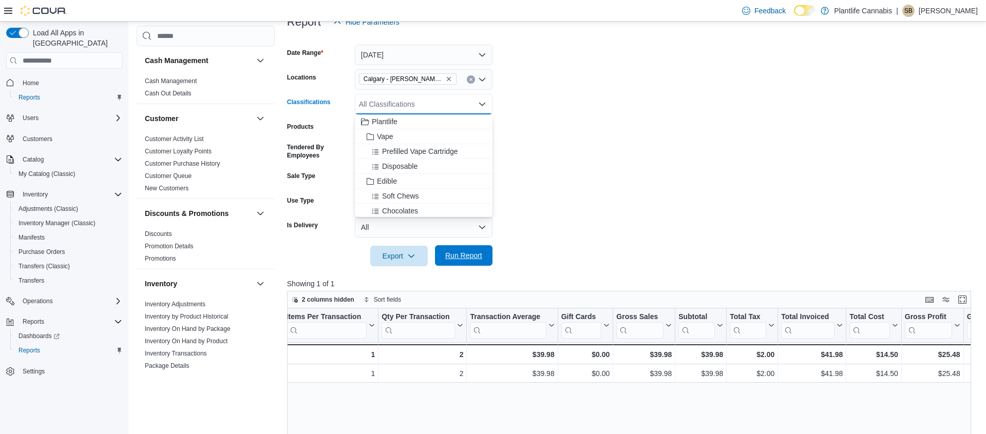
click at [480, 252] on span "Run Report" at bounding box center [463, 256] width 37 height 10
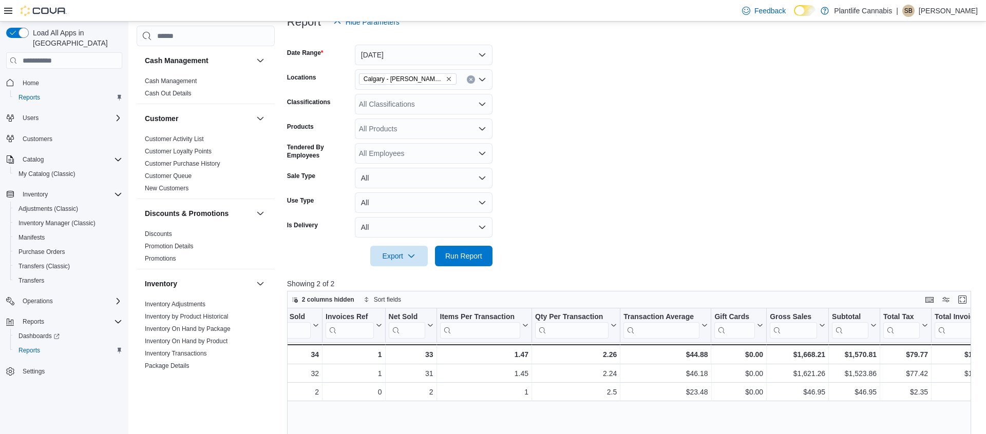
scroll to position [0, 127]
click at [849, 355] on div "$1,570.81" at bounding box center [851, 355] width 45 height 12
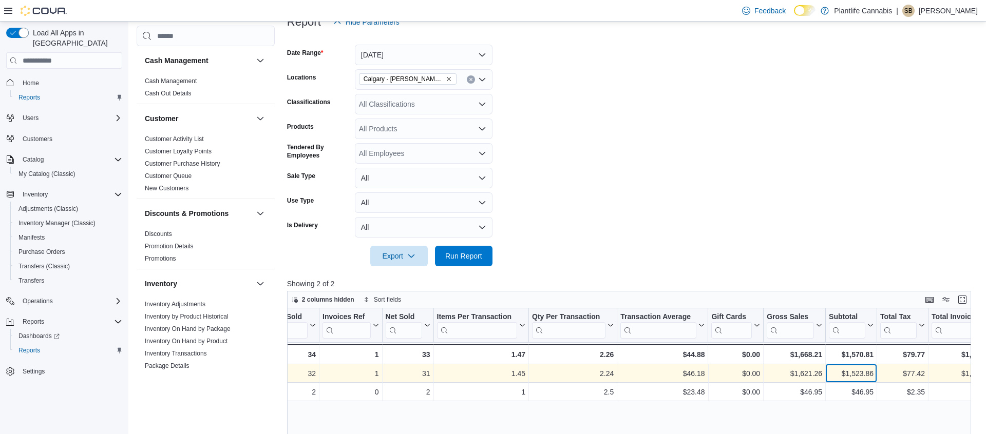
click at [860, 373] on div "$1,523.86" at bounding box center [851, 374] width 45 height 12
copy div "1,523.86"
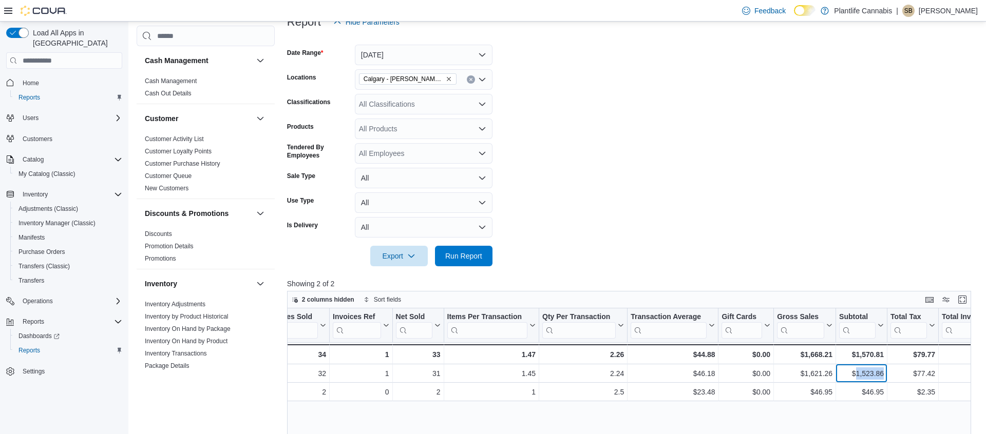
scroll to position [0, 176]
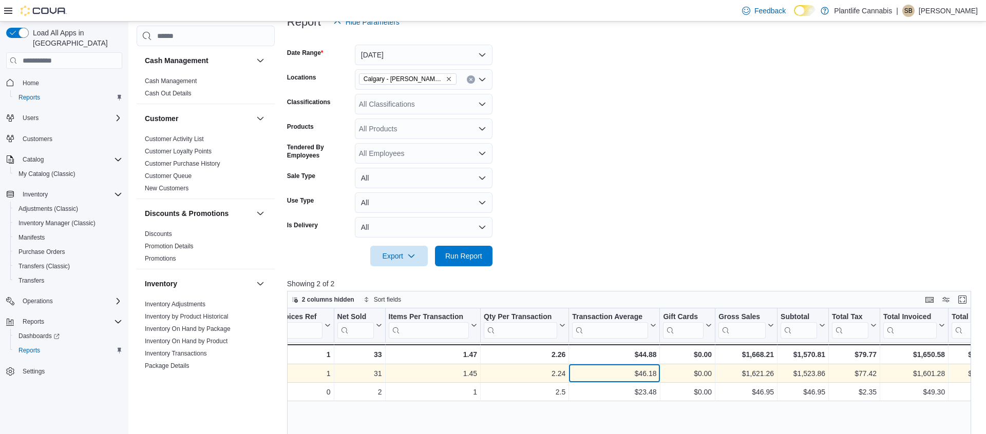
click at [648, 374] on div "$46.18" at bounding box center [614, 374] width 84 height 12
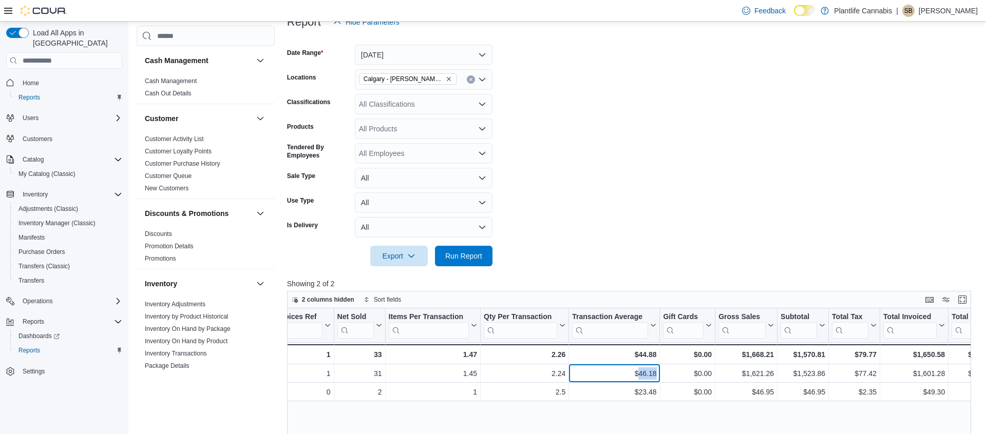
copy div "46.18"
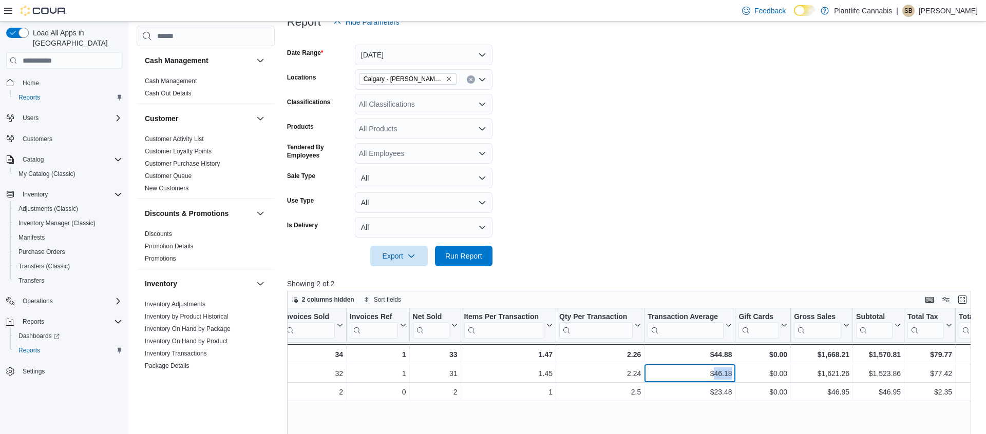
scroll to position [0, 0]
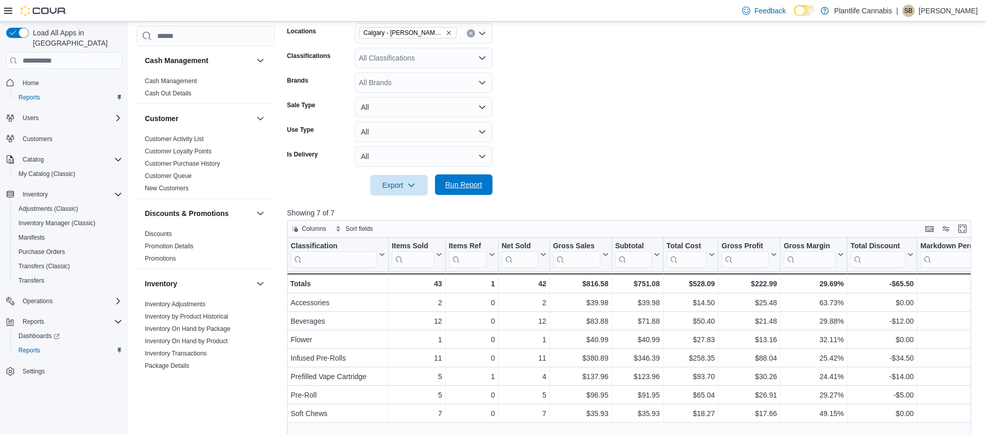
click at [458, 185] on span "Run Report" at bounding box center [463, 185] width 37 height 10
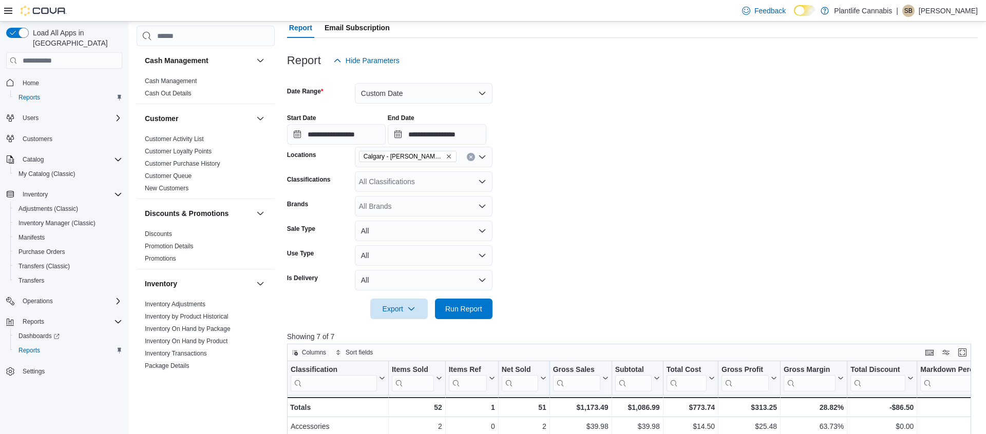
scroll to position [53, 0]
